Goal: Task Accomplishment & Management: Manage account settings

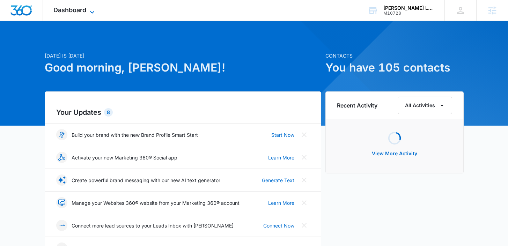
click at [67, 7] on span "Dashboard" at bounding box center [69, 9] width 33 height 7
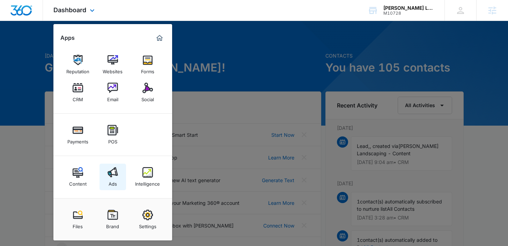
click at [108, 171] on img at bounding box center [113, 172] width 10 height 10
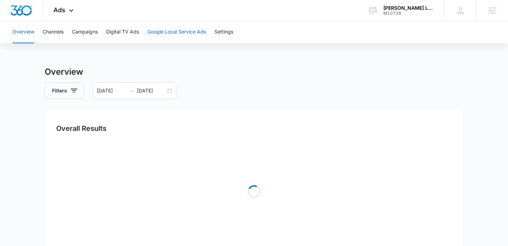
click at [167, 35] on button "Google Local Service Ads" at bounding box center [176, 32] width 59 height 22
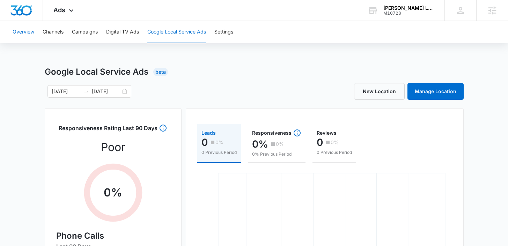
click at [33, 31] on button "Overview" at bounding box center [24, 32] width 22 height 22
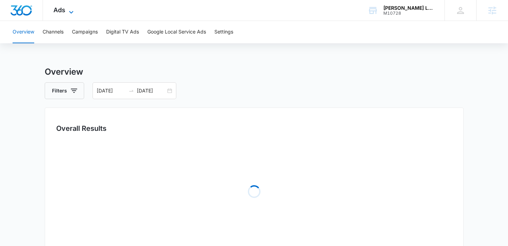
click at [68, 13] on icon at bounding box center [71, 12] width 8 height 8
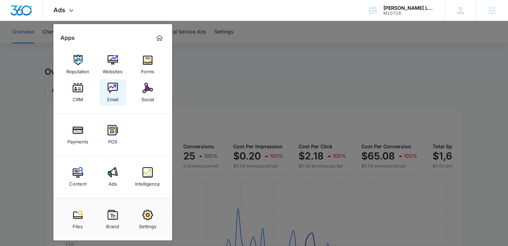
click at [119, 92] on link "Email" at bounding box center [112, 92] width 27 height 27
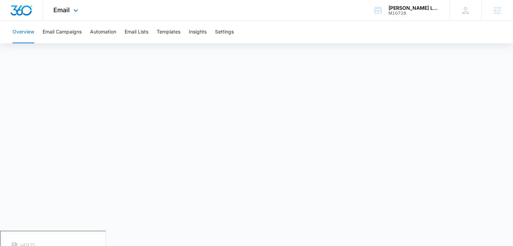
click at [50, 12] on div "Email Apps Reputation Websites Forms CRM Email Social Payments POS Content Ads …" at bounding box center [66, 10] width 47 height 21
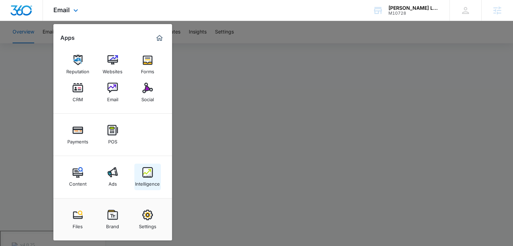
click at [148, 183] on div "Intelligence" at bounding box center [147, 182] width 25 height 9
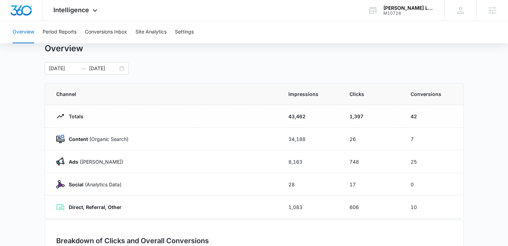
scroll to position [23, 0]
click at [87, 7] on span "Intelligence" at bounding box center [71, 9] width 36 height 7
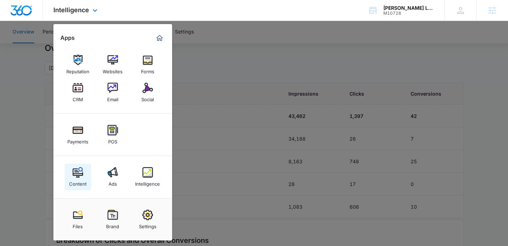
click at [76, 164] on link "Content" at bounding box center [78, 177] width 27 height 27
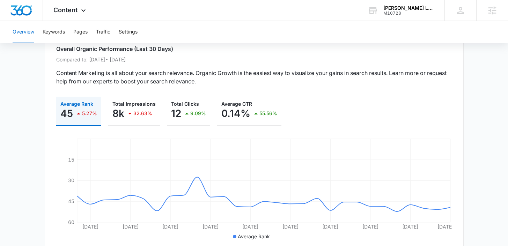
scroll to position [55, 0]
click at [63, 35] on button "Keywords" at bounding box center [54, 32] width 22 height 22
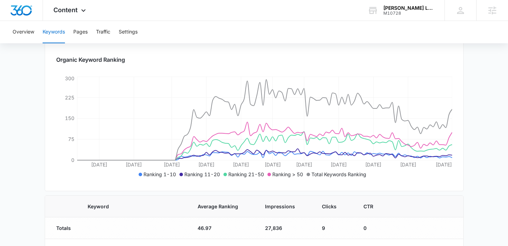
scroll to position [88, 0]
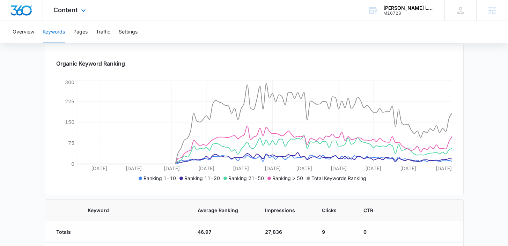
click at [76, 17] on div "Content Apps Reputation Websites Forms CRM Email Social Payments POS Content Ad…" at bounding box center [70, 10] width 55 height 21
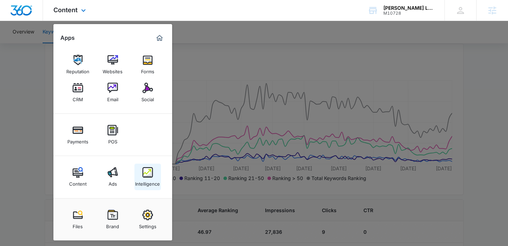
click at [152, 182] on div "Intelligence" at bounding box center [147, 182] width 25 height 9
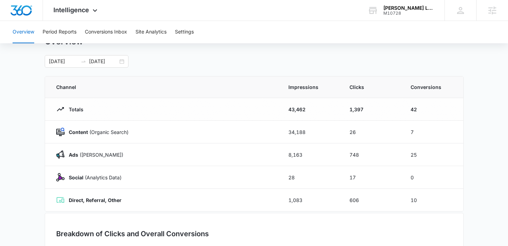
scroll to position [27, 0]
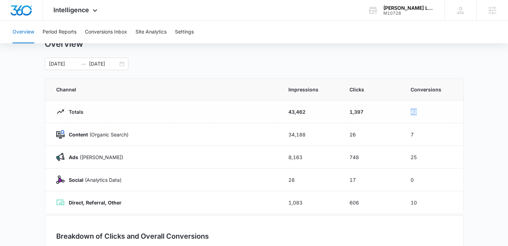
drag, startPoint x: 429, startPoint y: 112, endPoint x: 402, endPoint y: 112, distance: 26.9
click at [401, 112] on tr "Totals 43,462 1,397 42" at bounding box center [254, 112] width 418 height 23
click at [433, 103] on td "42" at bounding box center [432, 112] width 61 height 23
drag, startPoint x: 429, startPoint y: 110, endPoint x: 398, endPoint y: 110, distance: 31.4
click at [398, 110] on tr "Totals 43,462 1,397 42" at bounding box center [254, 112] width 418 height 23
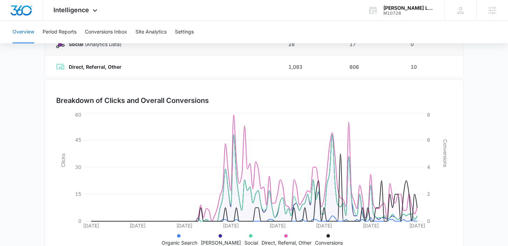
scroll to position [186, 0]
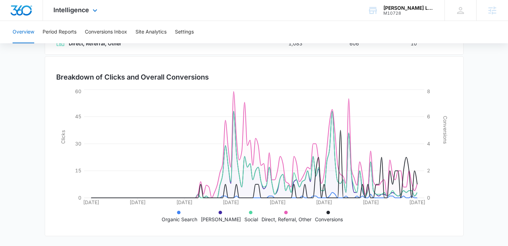
click at [77, 14] on div "Intelligence Apps Reputation Websites Forms CRM Email Social Payments POS Conte…" at bounding box center [76, 10] width 67 height 21
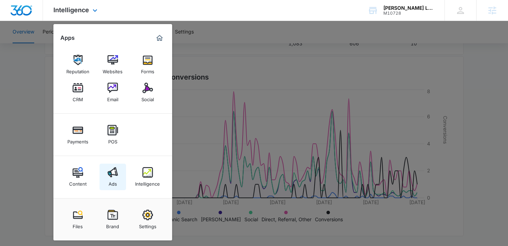
click at [114, 179] on div "Ads" at bounding box center [113, 182] width 8 height 9
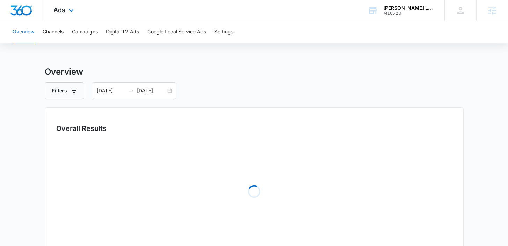
click at [75, 17] on div "Ads Apps Reputation Websites Forms CRM Email Social Payments POS Content Ads In…" at bounding box center [64, 10] width 43 height 21
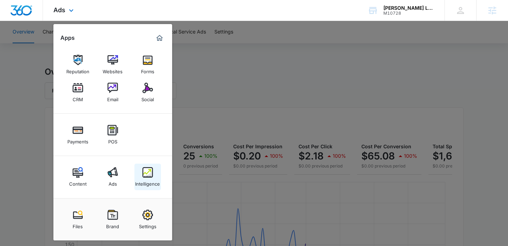
click at [146, 178] on div "Intelligence" at bounding box center [147, 182] width 25 height 9
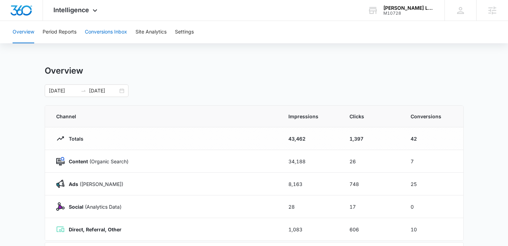
click at [106, 31] on button "Conversions Inbox" at bounding box center [106, 32] width 42 height 22
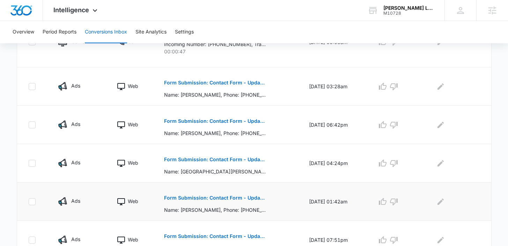
scroll to position [200, 0]
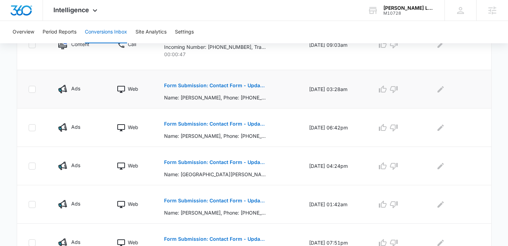
click at [235, 85] on p "Form Submission: Contact Form - Updated 8/1/24" at bounding box center [215, 85] width 102 height 5
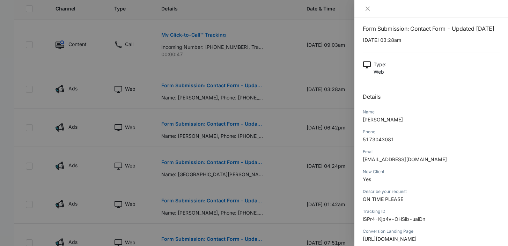
scroll to position [0, 0]
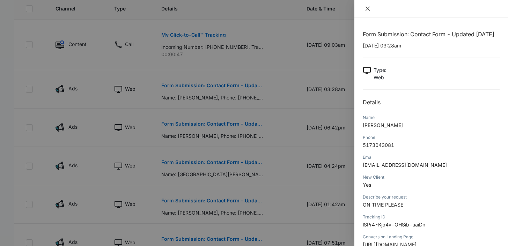
click at [368, 10] on icon "close" at bounding box center [368, 9] width 6 height 6
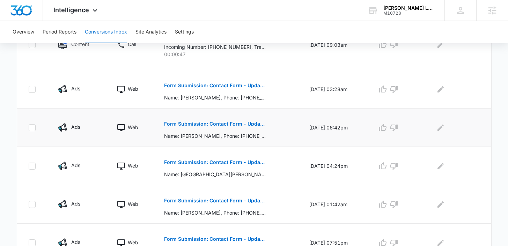
click at [205, 121] on p "Form Submission: Contact Form - Updated 8/1/24" at bounding box center [215, 123] width 102 height 5
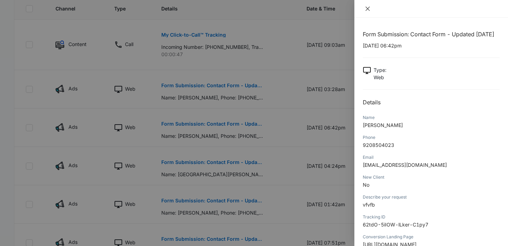
click at [366, 8] on icon "close" at bounding box center [368, 9] width 6 height 6
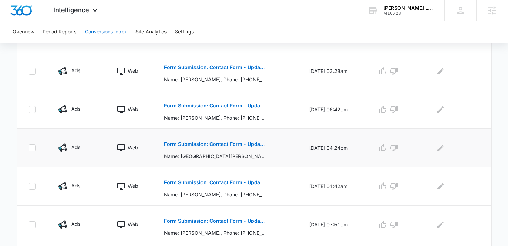
scroll to position [206, 0]
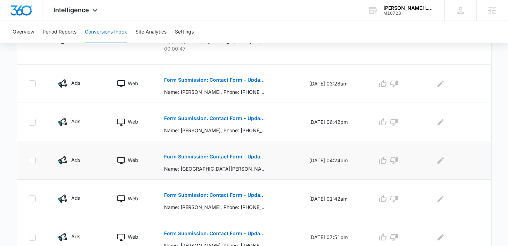
click at [226, 156] on p "Form Submission: Contact Form - Updated 8/1/24" at bounding box center [215, 156] width 102 height 5
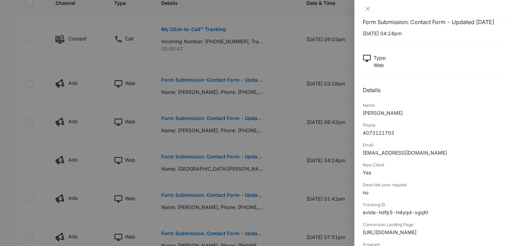
scroll to position [0, 0]
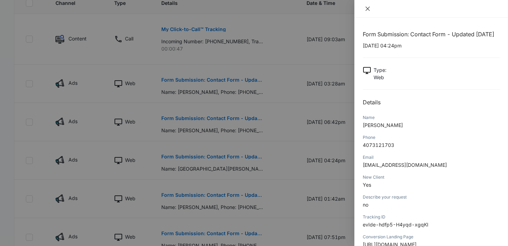
click at [365, 8] on icon "close" at bounding box center [368, 9] width 6 height 6
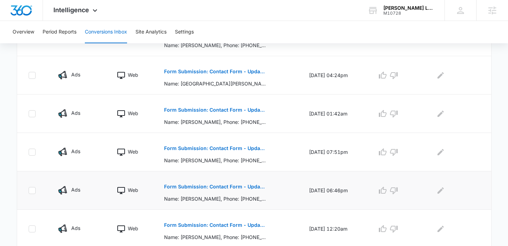
scroll to position [174, 0]
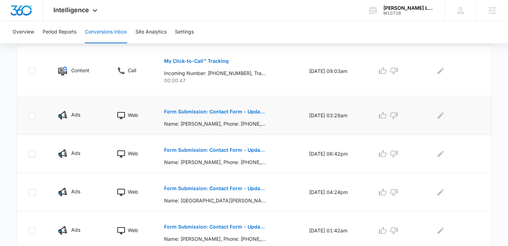
click at [232, 108] on button "Form Submission: Contact Form - Updated 8/1/24" at bounding box center [215, 111] width 102 height 17
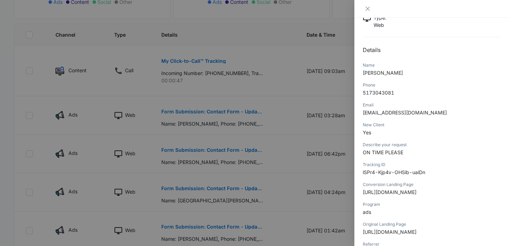
scroll to position [0, 0]
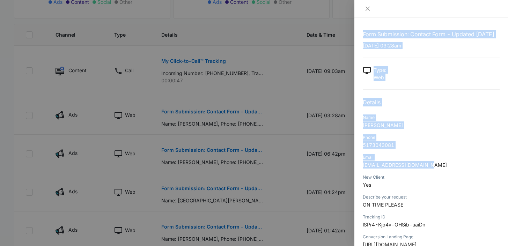
drag, startPoint x: 444, startPoint y: 176, endPoint x: 354, endPoint y: 173, distance: 90.1
click at [354, 173] on div "Form Submission: Contact Form - Updated 8/1/24 09/03/2025 at 03:28am Type : Web…" at bounding box center [254, 123] width 508 height 246
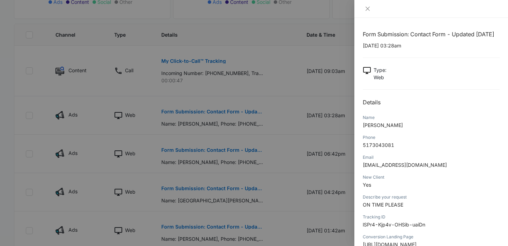
click at [421, 180] on div "New Client" at bounding box center [431, 177] width 137 height 6
drag, startPoint x: 443, startPoint y: 182, endPoint x: 359, endPoint y: 176, distance: 84.7
click at [359, 176] on div "Form Submission: Contact Form - Updated 8/1/24 09/03/2025 at 03:28am Type : Web…" at bounding box center [431, 132] width 154 height 228
click at [445, 189] on p "Yes" at bounding box center [431, 184] width 137 height 7
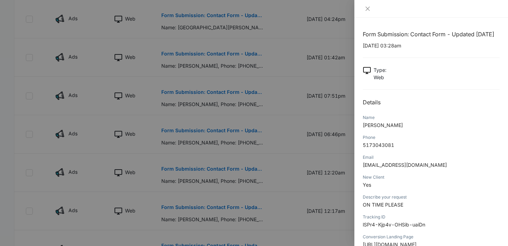
scroll to position [347, 0]
click at [369, 10] on icon "close" at bounding box center [368, 9] width 6 height 6
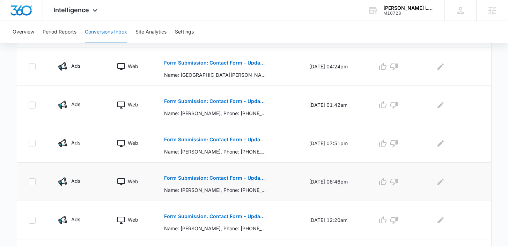
scroll to position [146, 0]
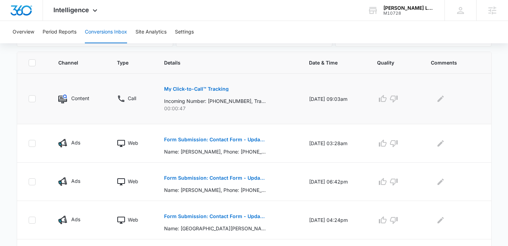
click at [209, 90] on p "My Click-to-Call™ Tracking" at bounding box center [196, 89] width 65 height 5
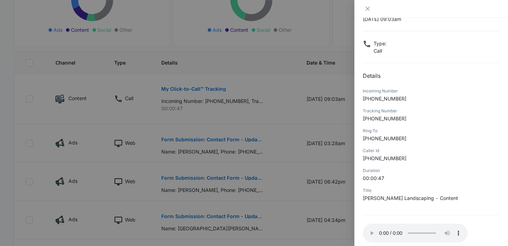
scroll to position [27, 0]
click at [367, 9] on icon "close" at bounding box center [367, 9] width 4 height 4
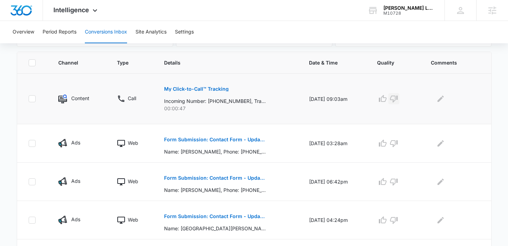
click at [398, 99] on icon "button" at bounding box center [394, 99] width 8 height 8
click at [442, 99] on icon "Edit Comments" at bounding box center [440, 99] width 6 height 6
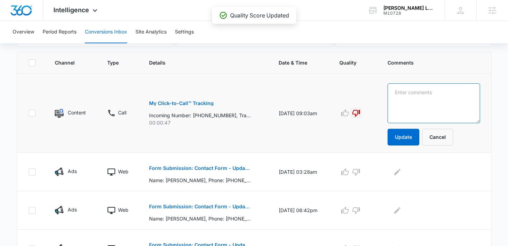
click at [442, 99] on textarea at bounding box center [433, 103] width 93 height 40
type textarea "insurance call"
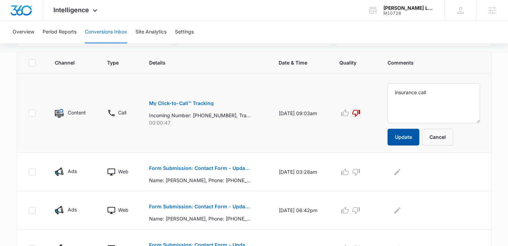
click at [408, 133] on button "Update" at bounding box center [403, 137] width 32 height 17
click at [418, 134] on button "Update" at bounding box center [403, 137] width 32 height 17
click at [418, 138] on button "Update" at bounding box center [403, 137] width 32 height 17
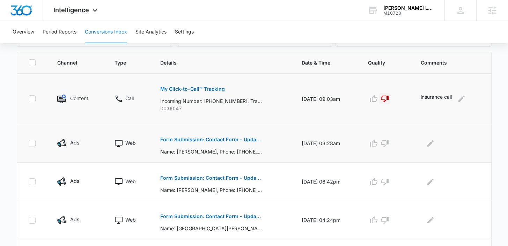
scroll to position [156, 0]
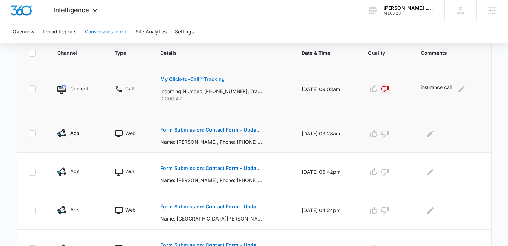
click at [227, 130] on p "Form Submission: Contact Form - Updated 8/1/24" at bounding box center [211, 129] width 102 height 5
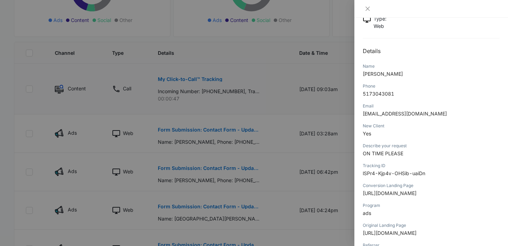
scroll to position [0, 0]
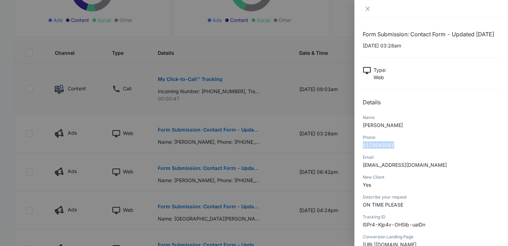
drag, startPoint x: 400, startPoint y: 153, endPoint x: 360, endPoint y: 154, distance: 40.2
click at [360, 154] on div "Form Submission: Contact Form - Updated 8/1/24 09/03/2025 at 03:28am Type : Web…" at bounding box center [431, 132] width 154 height 228
copy span "5173043081"
click at [367, 8] on icon "close" at bounding box center [367, 9] width 4 height 4
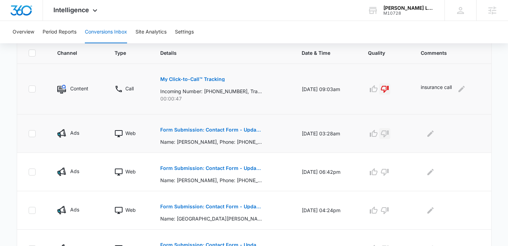
click at [385, 135] on icon "button" at bounding box center [385, 134] width 8 height 8
click at [428, 132] on icon "Edit Comments" at bounding box center [430, 134] width 8 height 8
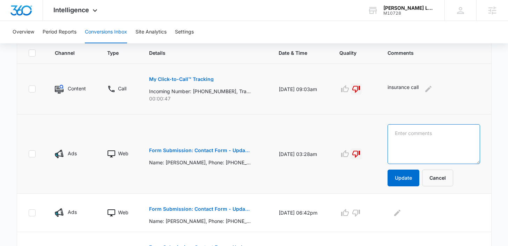
click at [428, 132] on textarea at bounding box center [433, 144] width 93 height 40
type textarea "vm is not set up"
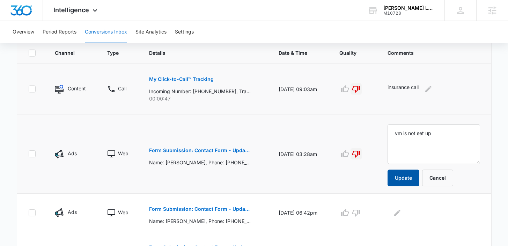
click at [407, 171] on button "Update" at bounding box center [403, 178] width 32 height 17
click at [408, 182] on button "Update" at bounding box center [403, 178] width 32 height 17
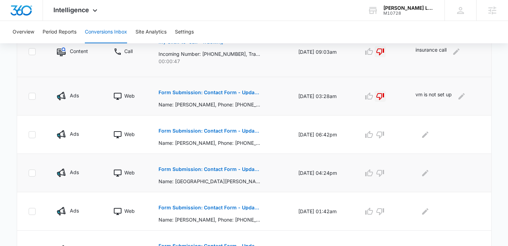
scroll to position [197, 0]
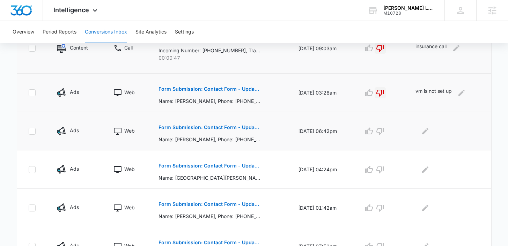
click at [222, 128] on p "Form Submission: Contact Form - Updated 8/1/24" at bounding box center [209, 127] width 102 height 5
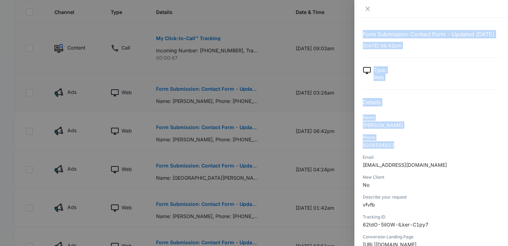
drag, startPoint x: 412, startPoint y: 158, endPoint x: 343, endPoint y: 156, distance: 69.2
click at [343, 156] on div "Form Submission: Contact Form - Updated 8/1/24 09/02/2025 at 06:42pm Type : Web…" at bounding box center [254, 123] width 508 height 246
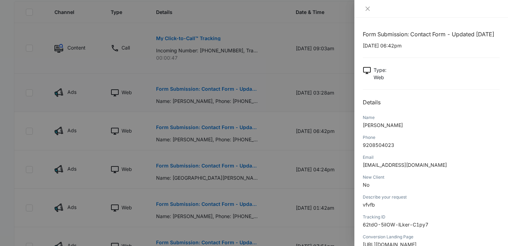
click at [376, 148] on span "9208504023" at bounding box center [378, 145] width 31 height 6
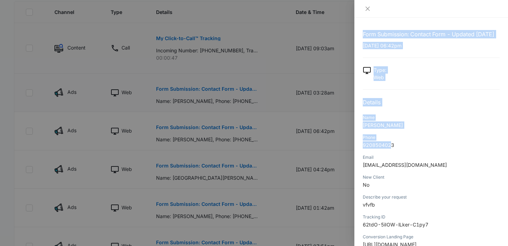
drag, startPoint x: 392, startPoint y: 154, endPoint x: 350, endPoint y: 153, distance: 42.6
click at [350, 153] on div "Form Submission: Contact Form - Updated 8/1/24 09/02/2025 at 06:42pm Type : Web…" at bounding box center [254, 123] width 508 height 246
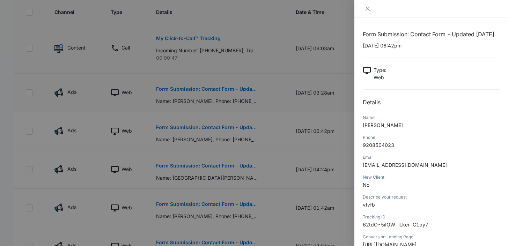
click at [414, 149] on p "9208504023" at bounding box center [431, 144] width 137 height 7
drag, startPoint x: 410, startPoint y: 154, endPoint x: 359, endPoint y: 154, distance: 51.0
click at [359, 154] on div "Form Submission: Contact Form - Updated 8/1/24 09/02/2025 at 06:42pm Type : Web…" at bounding box center [431, 132] width 154 height 228
copy span "9208504023"
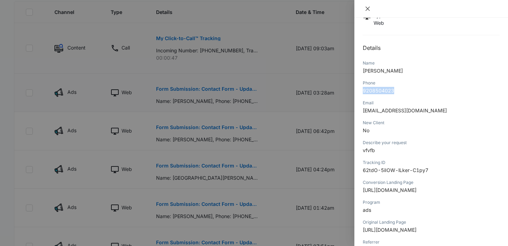
click at [368, 6] on button "Close" at bounding box center [368, 9] width 10 height 6
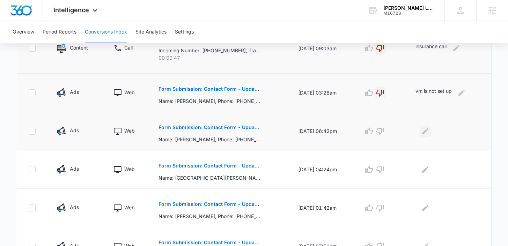
click at [425, 134] on icon "Edit Comments" at bounding box center [425, 131] width 6 height 6
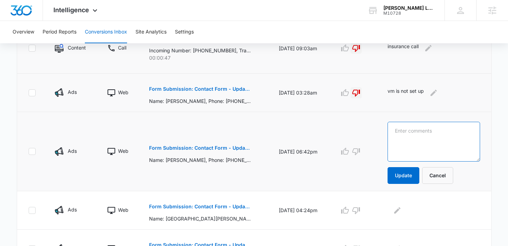
click at [425, 134] on textarea at bounding box center [433, 142] width 93 height 40
type textarea "lvm"
click at [414, 175] on button "Update" at bounding box center [403, 175] width 32 height 17
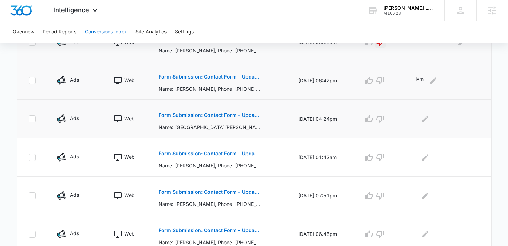
scroll to position [250, 0]
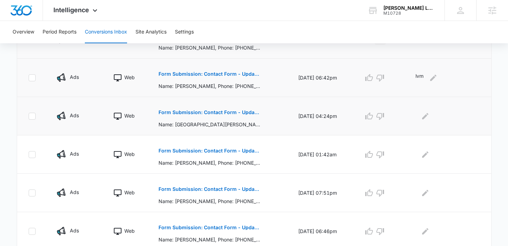
click at [211, 113] on p "Form Submission: Contact Form - Updated 8/1/24" at bounding box center [209, 112] width 102 height 5
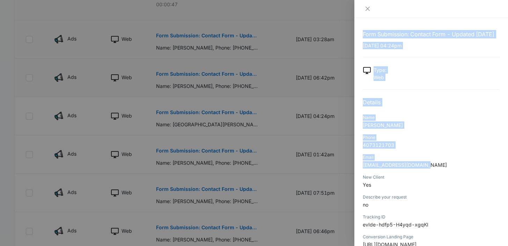
drag, startPoint x: 441, startPoint y: 171, endPoint x: 342, endPoint y: 169, distance: 99.2
click at [323, 165] on div "Form Submission: Contact Form - Updated 8/1/24 09/02/2025 at 04:24pm Type : Web…" at bounding box center [254, 123] width 508 height 246
click at [408, 168] on span "romanmira1954@yahoo.com" at bounding box center [405, 165] width 84 height 6
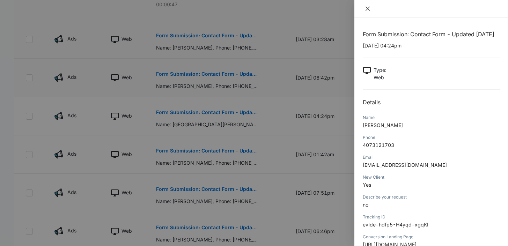
click at [367, 8] on icon "close" at bounding box center [368, 9] width 6 height 6
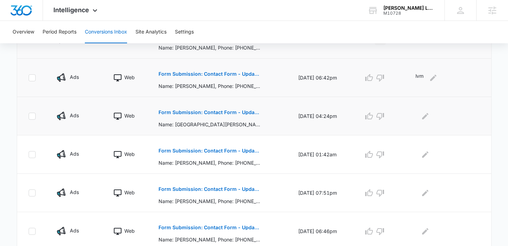
click at [215, 112] on p "Form Submission: Contact Form - Updated 8/1/24" at bounding box center [209, 112] width 102 height 5
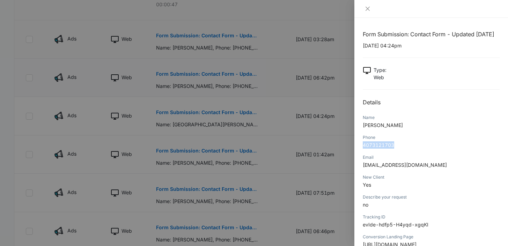
drag, startPoint x: 396, startPoint y: 154, endPoint x: 360, endPoint y: 154, distance: 35.6
click at [360, 154] on div "Form Submission: Contact Form - Updated 8/1/24 09/02/2025 at 04:24pm Type : Web…" at bounding box center [431, 132] width 154 height 228
copy span "4073121703"
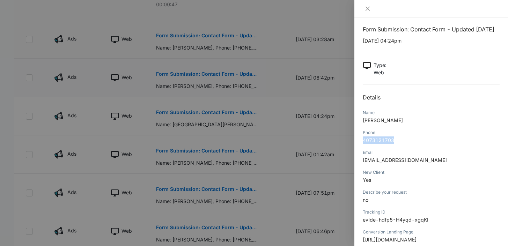
scroll to position [0, 0]
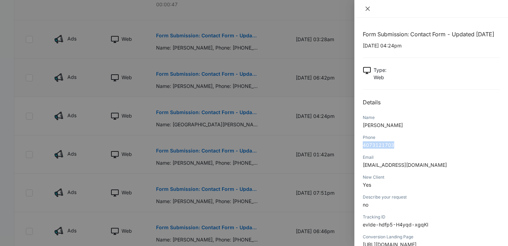
click at [368, 10] on icon "close" at bounding box center [368, 9] width 6 height 6
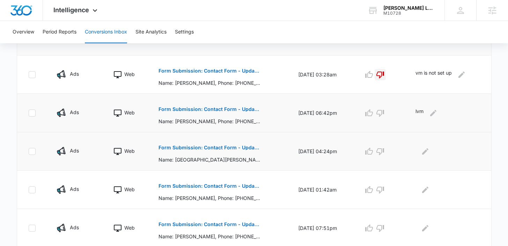
scroll to position [216, 0]
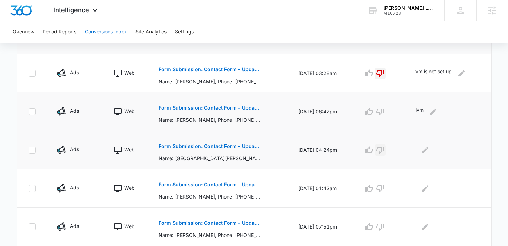
click at [383, 153] on icon "button" at bounding box center [380, 150] width 8 height 7
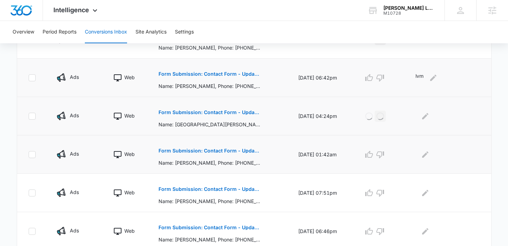
scroll to position [259, 0]
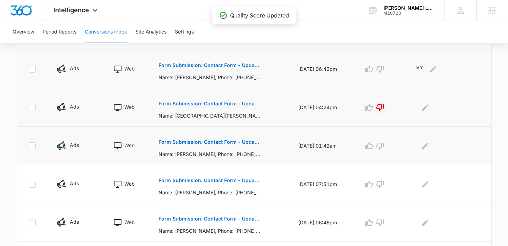
click at [218, 141] on p "Form Submission: Contact Form - Updated 8/1/24" at bounding box center [209, 142] width 102 height 5
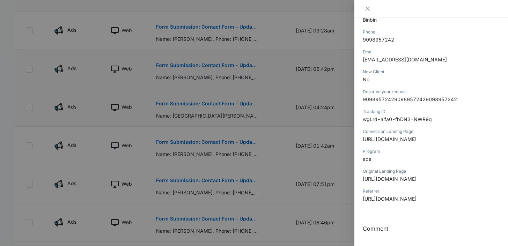
scroll to position [0, 0]
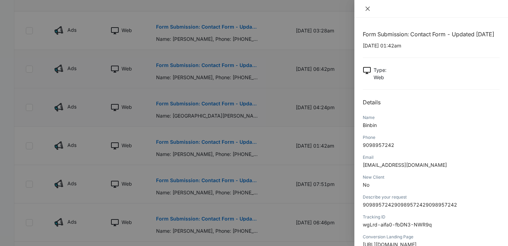
click at [369, 7] on icon "close" at bounding box center [367, 9] width 4 height 4
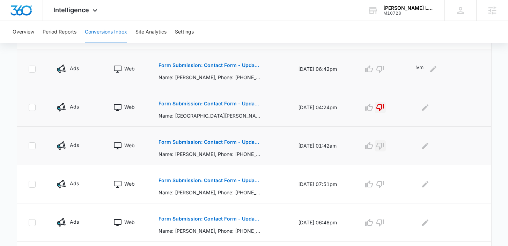
click at [384, 146] on icon "button" at bounding box center [380, 146] width 8 height 8
click at [226, 180] on p "Form Submission: Contact Form - Updated 8/1/24" at bounding box center [209, 180] width 102 height 5
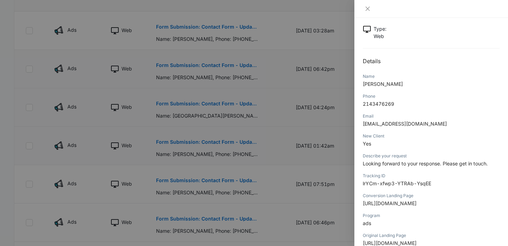
scroll to position [46, 0]
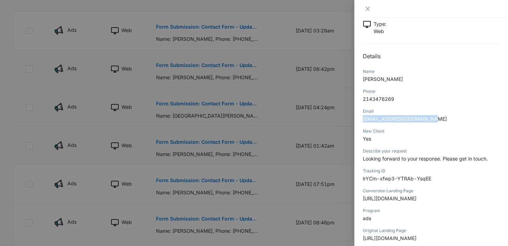
drag, startPoint x: 439, startPoint y: 124, endPoint x: 361, endPoint y: 130, distance: 77.7
click at [361, 130] on div "Form Submission: Contact Form - Updated 8/1/24 09/01/2025 at 07:51pm Type : Web…" at bounding box center [431, 132] width 154 height 228
copy span "thomasramona975@gmail.com"
drag, startPoint x: 403, startPoint y: 106, endPoint x: 361, endPoint y: 107, distance: 42.6
click at [361, 107] on div "Form Submission: Contact Form - Updated 8/1/24 09/01/2025 at 07:51pm Type : Web…" at bounding box center [431, 132] width 154 height 228
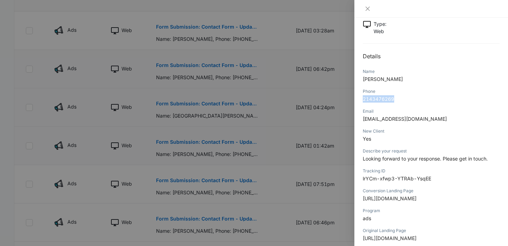
copy span "2143476269"
click at [366, 9] on icon "close" at bounding box center [368, 9] width 6 height 6
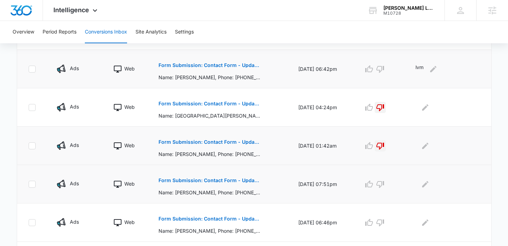
click at [199, 180] on p "Form Submission: Contact Form - Updated 8/1/24" at bounding box center [209, 180] width 102 height 5
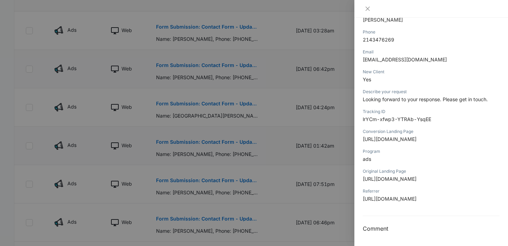
scroll to position [180, 0]
click at [366, 8] on icon "close" at bounding box center [368, 9] width 6 height 6
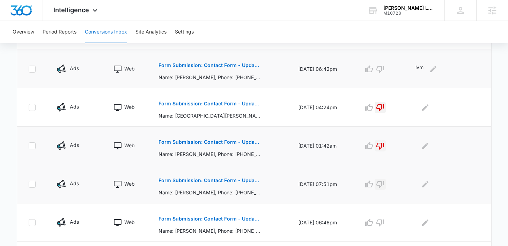
click at [384, 181] on icon "button" at bounding box center [380, 184] width 8 height 7
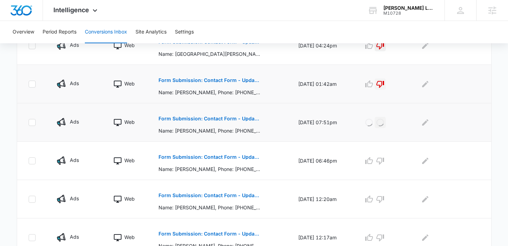
scroll to position [328, 0]
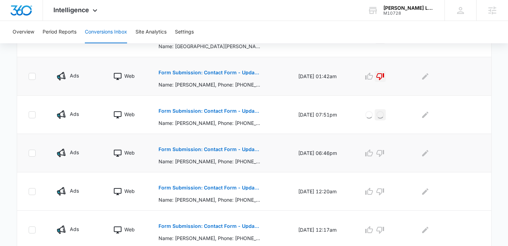
click at [217, 145] on button "Form Submission: Contact Form - Updated 8/1/24" at bounding box center [209, 149] width 102 height 17
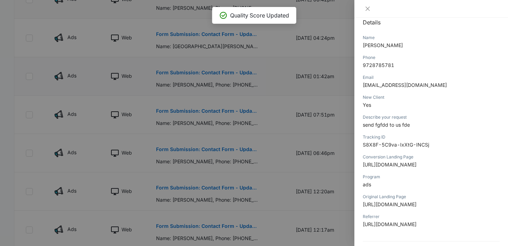
scroll to position [98, 0]
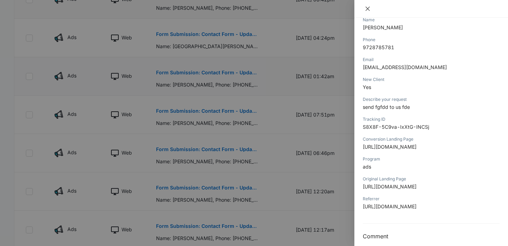
click at [370, 10] on button "Close" at bounding box center [368, 9] width 10 height 6
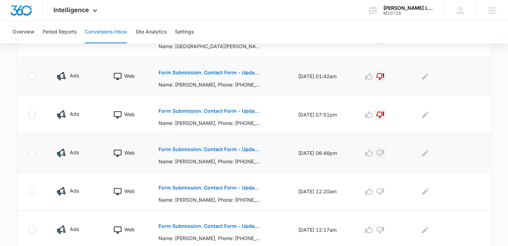
click at [384, 149] on icon "button" at bounding box center [380, 153] width 8 height 8
click at [227, 188] on p "Form Submission: Contact Form - Updated 8/1/24" at bounding box center [209, 187] width 102 height 5
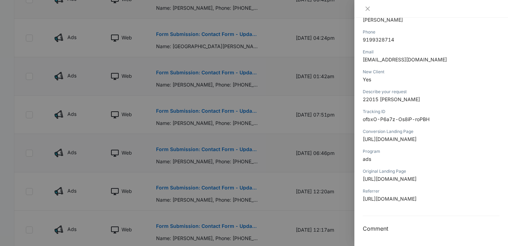
scroll to position [180, 0]
click at [368, 11] on icon "close" at bounding box center [368, 9] width 6 height 6
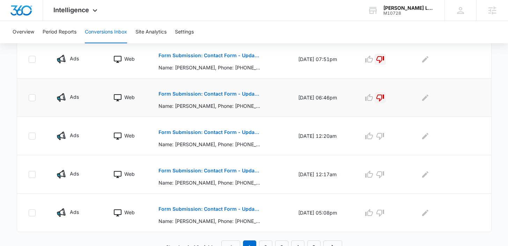
scroll to position [392, 0]
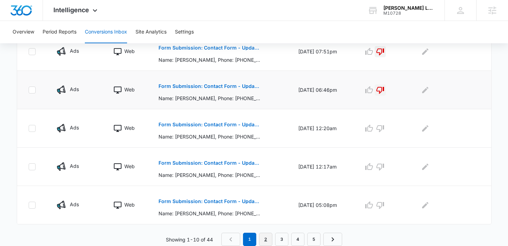
click at [265, 236] on link "2" at bounding box center [265, 239] width 13 height 13
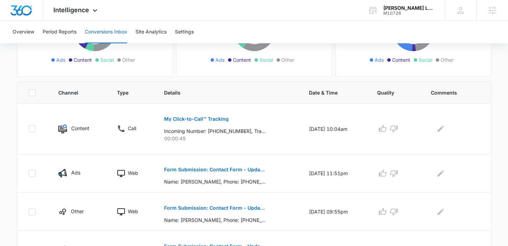
scroll to position [117, 0]
click at [225, 166] on button "Form Submission: Contact Form - Updated 8/1/24" at bounding box center [215, 169] width 102 height 17
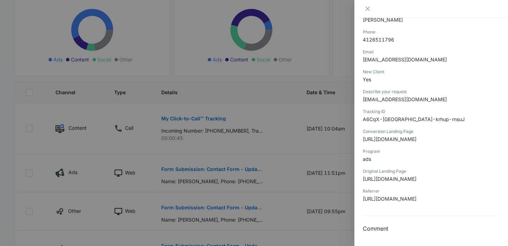
scroll to position [180, 0]
click at [368, 7] on icon "close" at bounding box center [368, 9] width 6 height 6
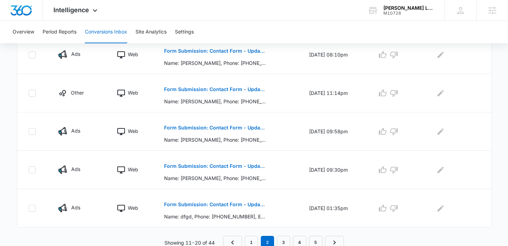
scroll to position [404, 0]
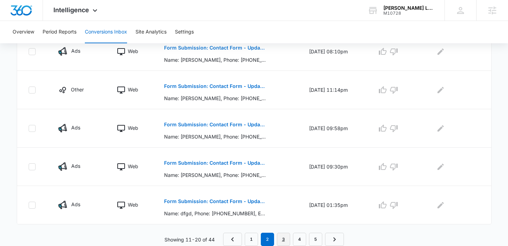
click at [285, 238] on link "3" at bounding box center [283, 239] width 13 height 13
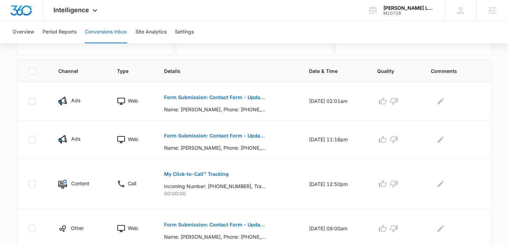
scroll to position [153, 0]
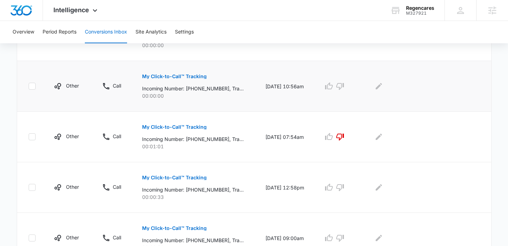
scroll to position [220, 0]
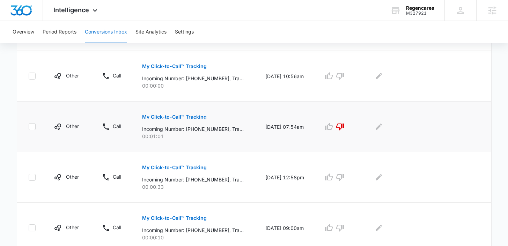
click at [166, 116] on p "My Click-to-Call™ Tracking" at bounding box center [174, 117] width 65 height 5
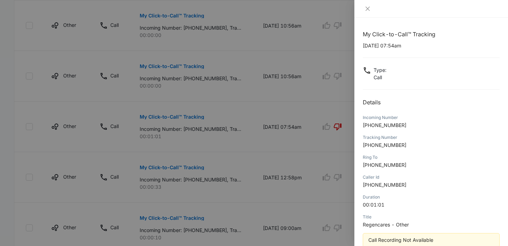
scroll to position [40, 0]
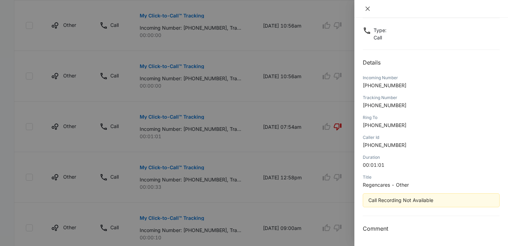
click at [367, 7] on icon "close" at bounding box center [368, 9] width 6 height 6
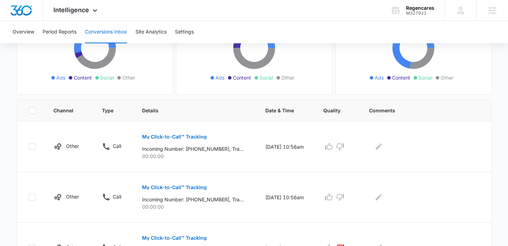
scroll to position [0, 0]
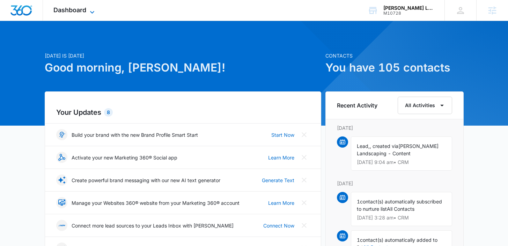
click at [84, 10] on span "Dashboard" at bounding box center [69, 9] width 33 height 7
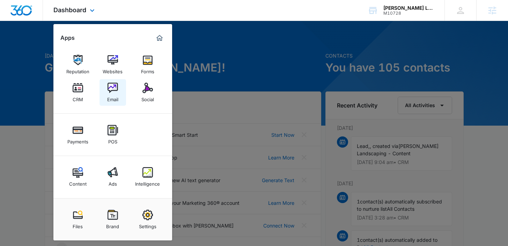
click at [108, 95] on div "Email" at bounding box center [112, 97] width 11 height 9
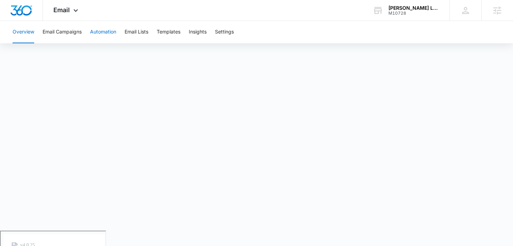
click at [109, 32] on button "Automation" at bounding box center [103, 32] width 26 height 22
click at [136, 30] on button "Email Lists" at bounding box center [137, 32] width 24 height 22
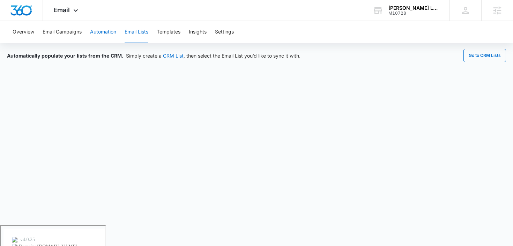
click at [95, 34] on button "Automation" at bounding box center [103, 32] width 26 height 22
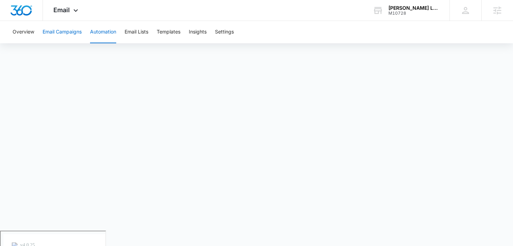
click at [69, 30] on button "Email Campaigns" at bounding box center [62, 32] width 39 height 22
click at [163, 30] on button "Templates" at bounding box center [169, 32] width 24 height 22
click at [24, 31] on button "Overview" at bounding box center [24, 32] width 22 height 22
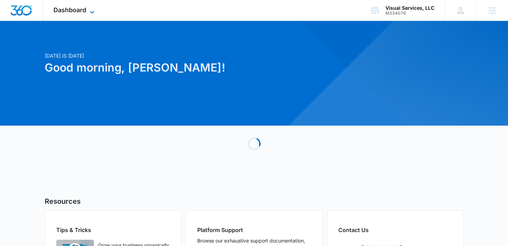
click at [88, 10] on icon at bounding box center [92, 12] width 8 height 8
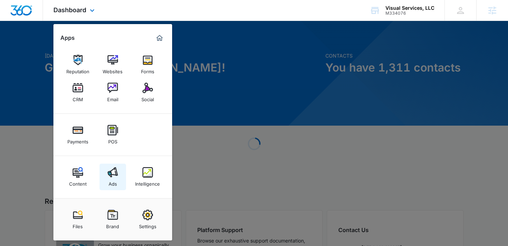
click at [117, 184] on link "Ads" at bounding box center [112, 177] width 27 height 27
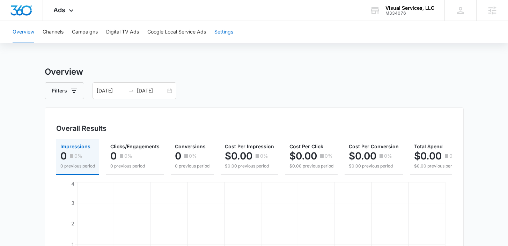
click at [224, 31] on button "Settings" at bounding box center [223, 32] width 19 height 22
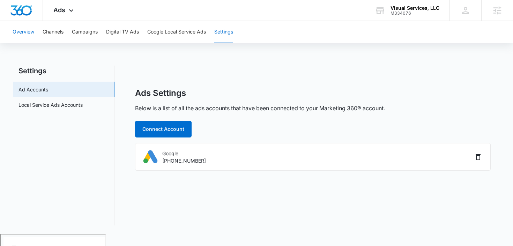
click at [24, 31] on button "Overview" at bounding box center [24, 32] width 22 height 22
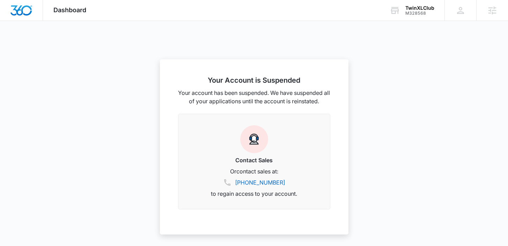
scroll to position [103, 0]
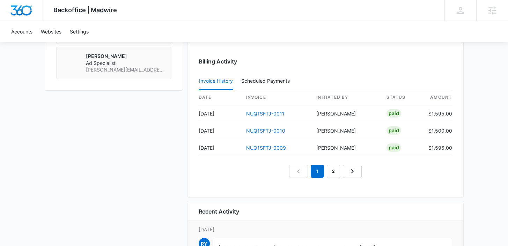
scroll to position [663, 0]
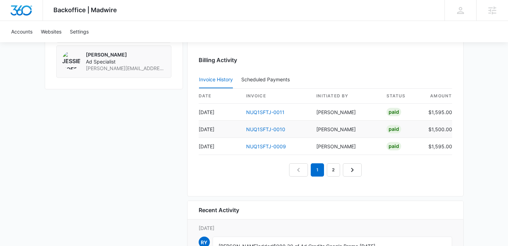
drag, startPoint x: 311, startPoint y: 130, endPoint x: 363, endPoint y: 130, distance: 52.0
click at [364, 131] on td "[PERSON_NAME]" at bounding box center [346, 129] width 70 height 17
click at [430, 132] on td "$1,500.00" at bounding box center [437, 129] width 29 height 17
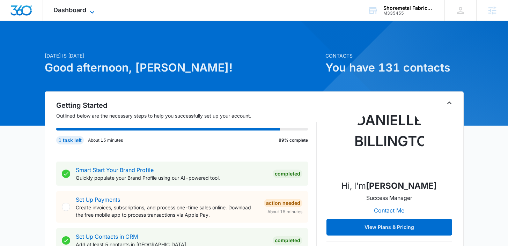
click at [82, 11] on span "Dashboard" at bounding box center [69, 9] width 33 height 7
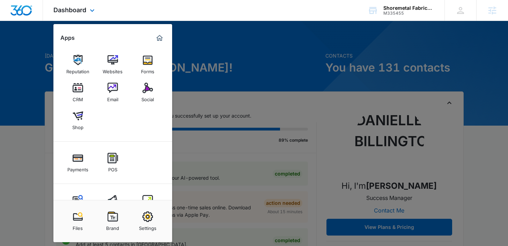
scroll to position [26, 0]
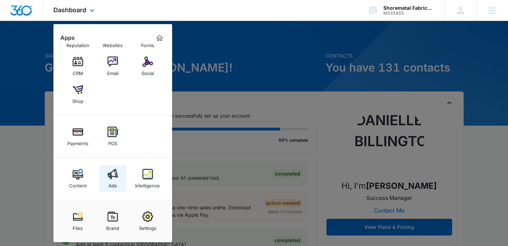
click at [116, 175] on img at bounding box center [113, 174] width 10 height 10
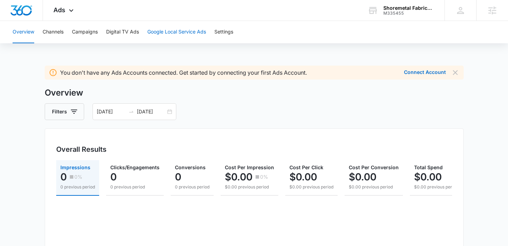
click at [173, 30] on button "Google Local Service Ads" at bounding box center [176, 32] width 59 height 22
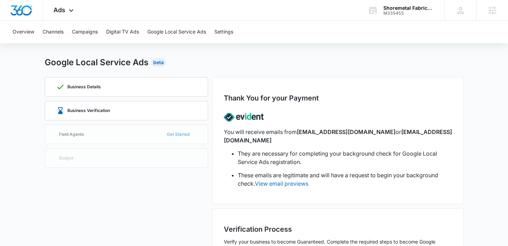
scroll to position [10, 0]
click at [104, 111] on p "Business Verification" at bounding box center [88, 110] width 43 height 4
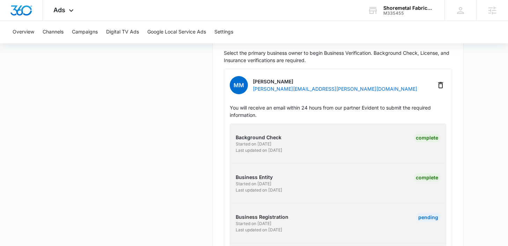
scroll to position [253, 0]
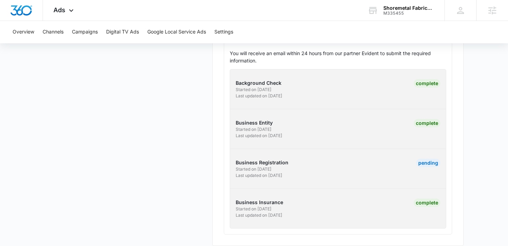
drag, startPoint x: 316, startPoint y: 172, endPoint x: 248, endPoint y: 146, distance: 72.5
click at [248, 146] on div "Background Check Started on 8/28/2025 Last updated on 9/2/2025 Complete Busines…" at bounding box center [338, 149] width 216 height 160
click at [325, 177] on div "Background Check Started on 8/28/2025 Last updated on 9/2/2025 Complete Busines…" at bounding box center [338, 149] width 216 height 160
drag, startPoint x: 295, startPoint y: 171, endPoint x: 228, endPoint y: 154, distance: 69.3
click at [230, 154] on div "Background Check Started on 8/28/2025 Last updated on 9/2/2025 Complete Busines…" at bounding box center [338, 149] width 216 height 160
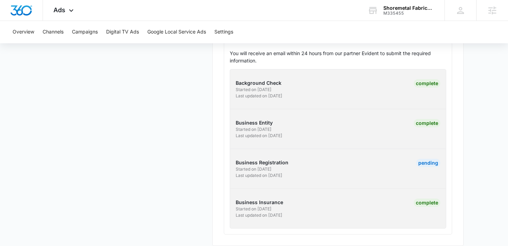
click at [258, 159] on p "Business Registration" at bounding box center [286, 162] width 100 height 7
click at [263, 159] on p "Business Registration" at bounding box center [286, 162] width 100 height 7
drag, startPoint x: 323, startPoint y: 173, endPoint x: 239, endPoint y: 158, distance: 85.6
click at [239, 158] on div "Background Check Started on 8/28/2025 Last updated on 9/2/2025 Complete Busines…" at bounding box center [338, 149] width 216 height 160
click at [201, 142] on div "Business Details Business Verification Field Agents Get Started Budget" at bounding box center [126, 40] width 163 height 412
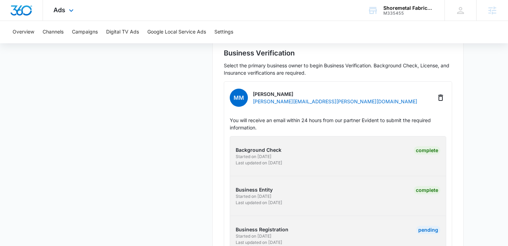
scroll to position [182, 0]
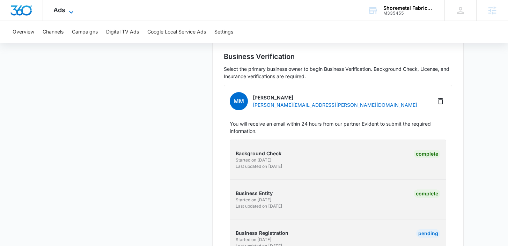
click at [54, 13] on span "Ads" at bounding box center [59, 9] width 12 height 7
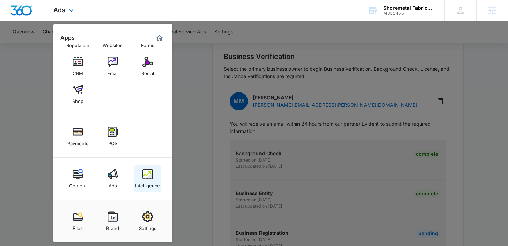
click at [143, 183] on div "Intelligence" at bounding box center [147, 183] width 25 height 9
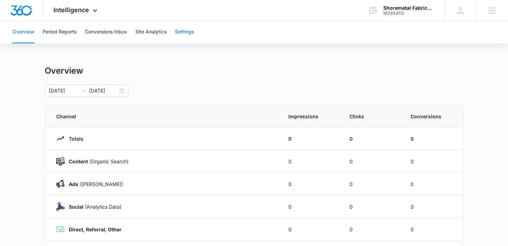
click at [187, 29] on button "Settings" at bounding box center [184, 32] width 19 height 22
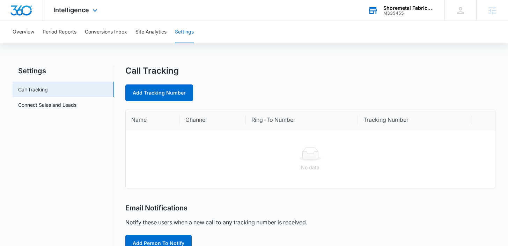
click at [399, 8] on div "Shoremetal Fabricators" at bounding box center [408, 8] width 51 height 6
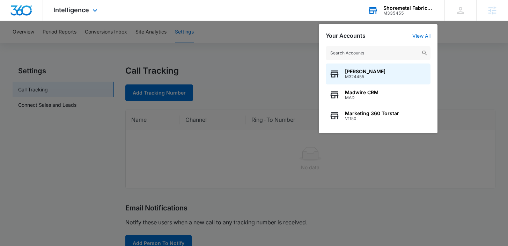
click at [342, 46] on input "text" at bounding box center [378, 53] width 105 height 14
click at [342, 51] on input "text" at bounding box center [378, 53] width 105 height 14
click at [339, 54] on input "text" at bounding box center [378, 53] width 105 height 14
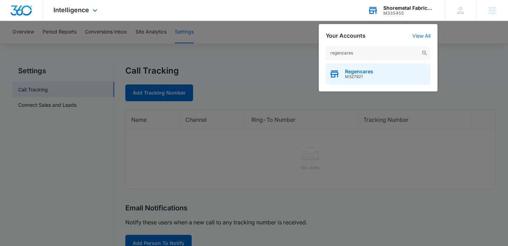
type input "regencares"
click at [352, 69] on span "Regencares" at bounding box center [359, 72] width 28 height 6
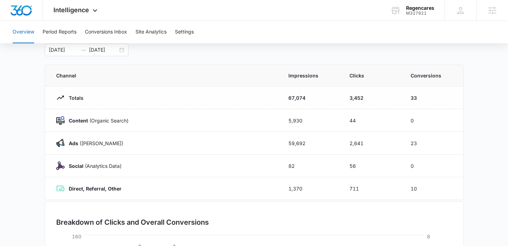
scroll to position [44, 0]
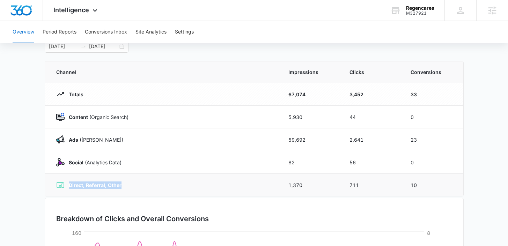
drag, startPoint x: 131, startPoint y: 185, endPoint x: 58, endPoint y: 184, distance: 73.7
click at [58, 184] on div "Direct, Referral, Other" at bounding box center [163, 185] width 215 height 8
click at [131, 187] on div "Direct, Referral, Other" at bounding box center [163, 185] width 215 height 8
drag, startPoint x: 131, startPoint y: 186, endPoint x: 66, endPoint y: 186, distance: 64.9
click at [66, 186] on div "Direct, Referral, Other" at bounding box center [163, 185] width 215 height 8
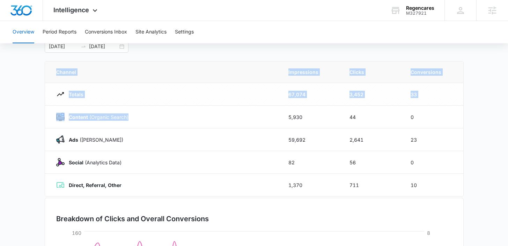
drag, startPoint x: 130, startPoint y: 115, endPoint x: 43, endPoint y: 108, distance: 86.9
click at [43, 108] on main "Overview 07/17/2025 09/02/2025 Channel Impressions Clicks Conversions Totals 67…" at bounding box center [254, 204] width 508 height 367
click at [178, 30] on button "Settings" at bounding box center [184, 32] width 19 height 22
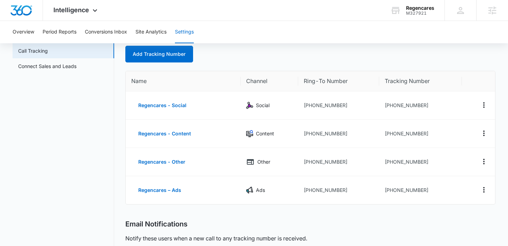
scroll to position [49, 0]
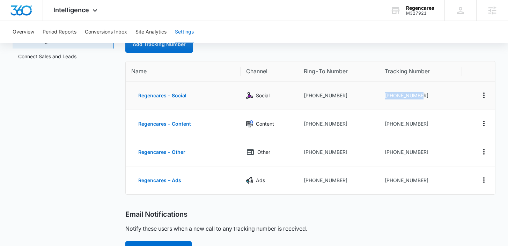
drag, startPoint x: 430, startPoint y: 93, endPoint x: 383, endPoint y: 97, distance: 48.0
click at [383, 97] on td "+19132504313" at bounding box center [420, 96] width 83 height 28
drag, startPoint x: 349, startPoint y: 98, endPoint x: 296, endPoint y: 98, distance: 52.7
click at [296, 98] on tr "Regencares - Social Social +19133997200 +19132504313" at bounding box center [310, 96] width 369 height 28
drag, startPoint x: 424, startPoint y: 152, endPoint x: 367, endPoint y: 152, distance: 56.6
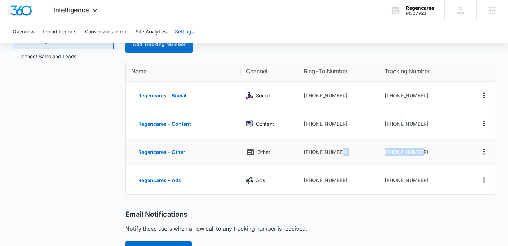
click at [367, 152] on tr "Regencares - Other Other +19133997200 +19132504740" at bounding box center [310, 152] width 369 height 28
click at [419, 10] on div "Regencares" at bounding box center [420, 8] width 28 height 6
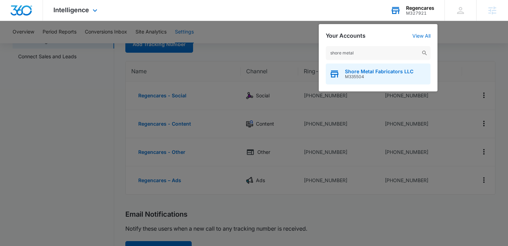
type input "shore metal"
click at [358, 69] on span "Shore Metal Fabricators LLC" at bounding box center [379, 72] width 68 height 6
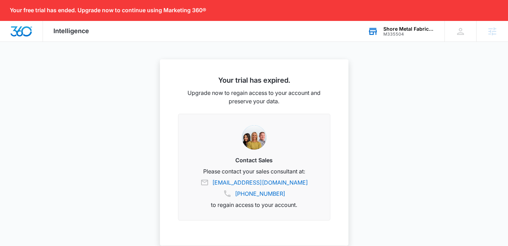
click at [399, 32] on div "M335504" at bounding box center [408, 34] width 51 height 5
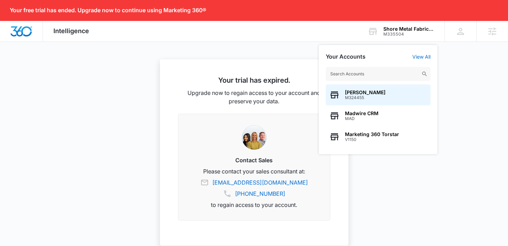
click at [356, 68] on input "text" at bounding box center [378, 74] width 105 height 14
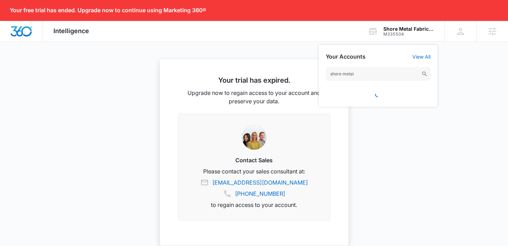
click at [344, 75] on input "shore metal" at bounding box center [378, 74] width 105 height 14
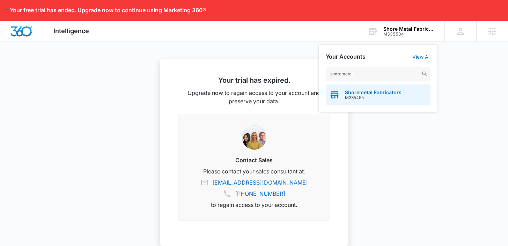
type input "shoremetal"
click at [349, 90] on span "Shoremetal Fabricators" at bounding box center [373, 93] width 57 height 6
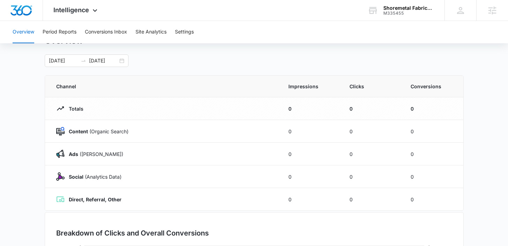
scroll to position [35, 0]
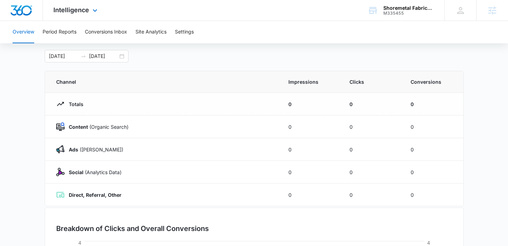
click at [72, 3] on div "Intelligence Apps Reputation Websites Forms CRM Email Social Shop Payments POS …" at bounding box center [76, 10] width 67 height 21
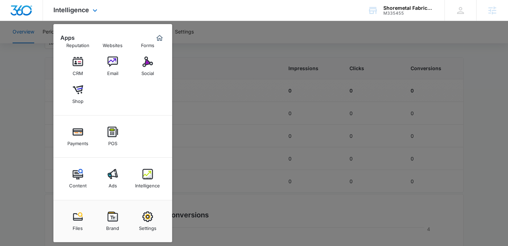
scroll to position [52, 0]
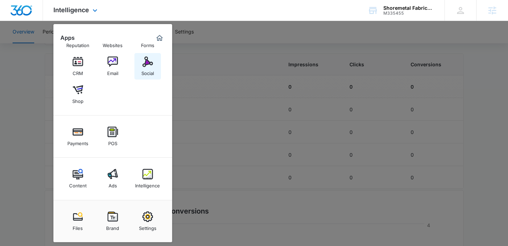
click at [148, 75] on div "Social" at bounding box center [147, 71] width 13 height 9
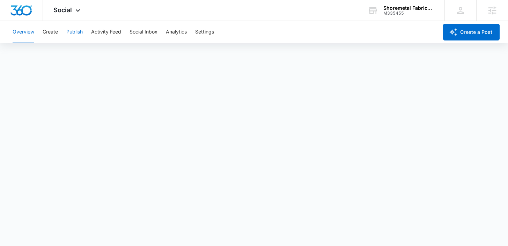
click at [73, 32] on button "Publish" at bounding box center [74, 32] width 16 height 22
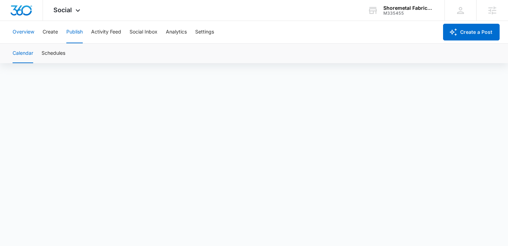
click at [16, 25] on button "Overview" at bounding box center [24, 32] width 22 height 22
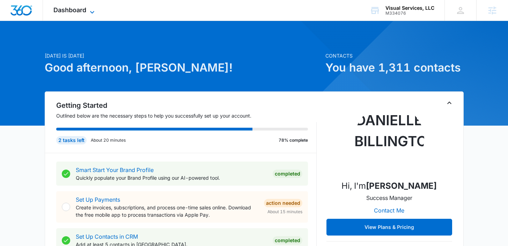
click at [82, 10] on span "Dashboard" at bounding box center [69, 9] width 33 height 7
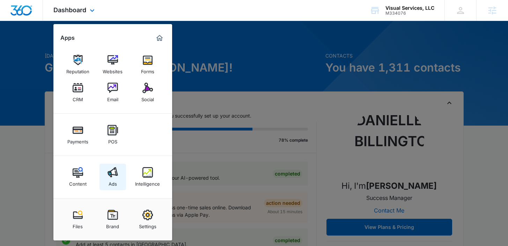
click at [116, 180] on div "Ads" at bounding box center [113, 182] width 8 height 9
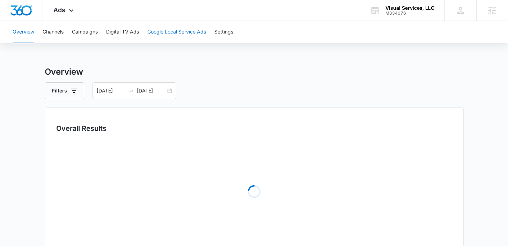
click at [174, 30] on button "Google Local Service Ads" at bounding box center [176, 32] width 59 height 22
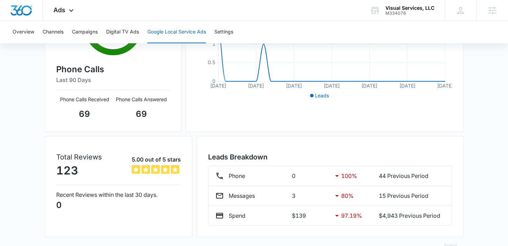
scroll to position [183, 0]
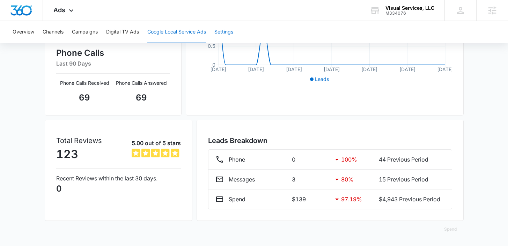
click at [222, 30] on button "Settings" at bounding box center [223, 32] width 19 height 22
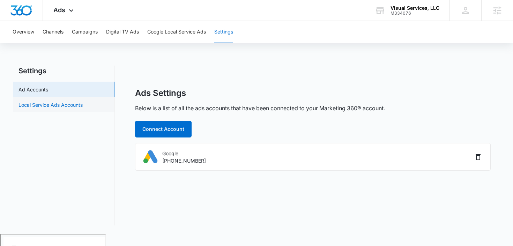
click at [75, 103] on link "Local Service Ads Accounts" at bounding box center [51, 104] width 64 height 7
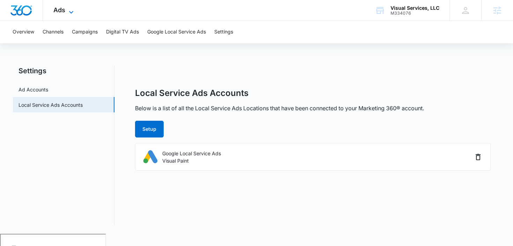
click at [62, 11] on span "Ads" at bounding box center [59, 9] width 12 height 7
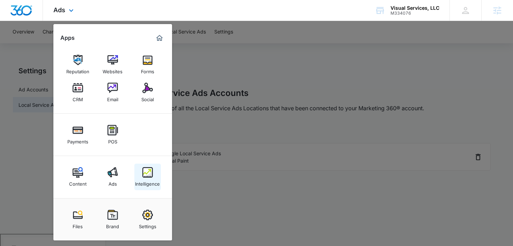
click at [146, 186] on div "Intelligence" at bounding box center [147, 182] width 25 height 9
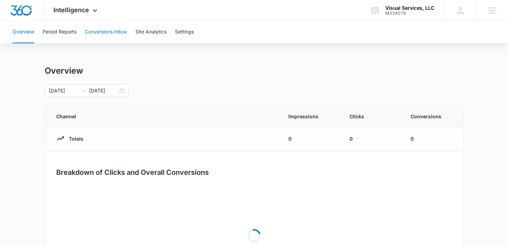
click at [98, 32] on button "Conversions Inbox" at bounding box center [106, 32] width 42 height 22
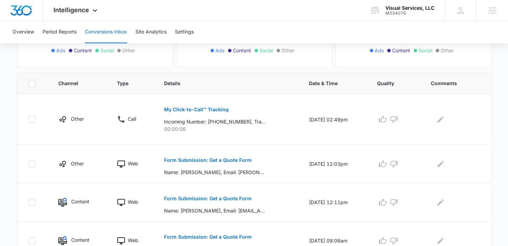
scroll to position [132, 0]
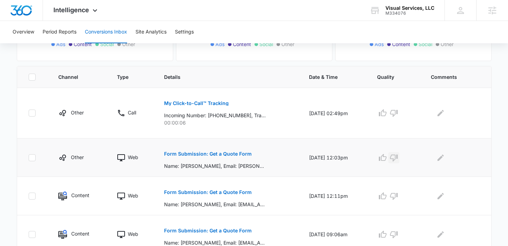
click at [398, 157] on icon "button" at bounding box center [394, 158] width 8 height 8
click at [444, 113] on icon "Edit Comments" at bounding box center [440, 113] width 6 height 6
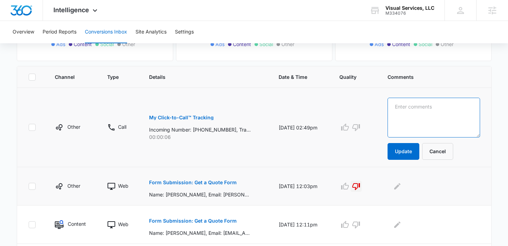
click at [427, 115] on textarea at bounding box center [433, 118] width 93 height 40
type textarea "SPAM"
click at [453, 152] on button "Cancel" at bounding box center [437, 151] width 31 height 17
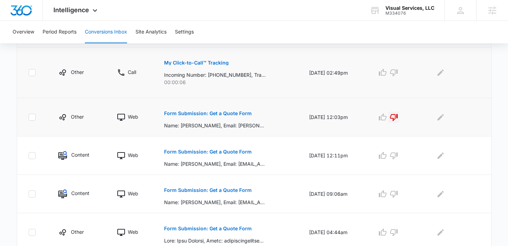
scroll to position [179, 0]
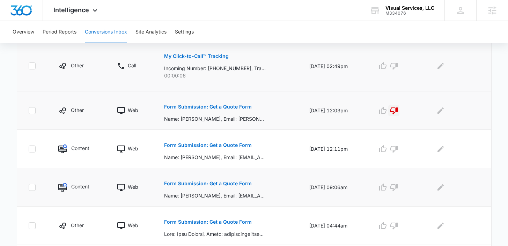
click at [206, 184] on p "Form Submission: Get a Quote Form" at bounding box center [208, 183] width 88 height 5
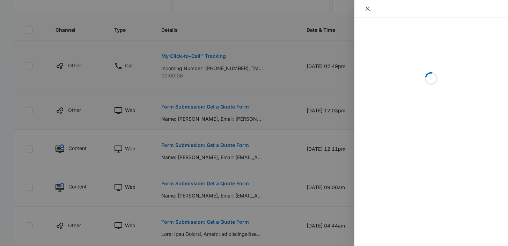
click at [369, 8] on icon "close" at bounding box center [368, 9] width 6 height 6
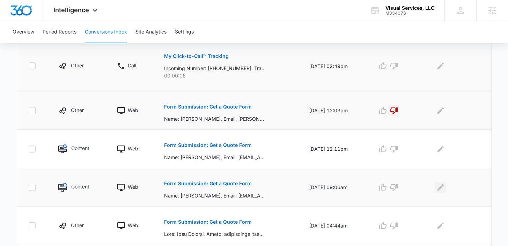
click at [443, 191] on icon "Edit Comments" at bounding box center [440, 187] width 8 height 8
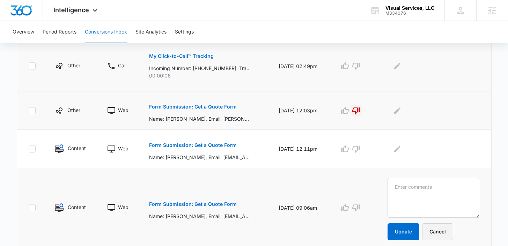
click at [440, 225] on button "Cancel" at bounding box center [437, 231] width 31 height 17
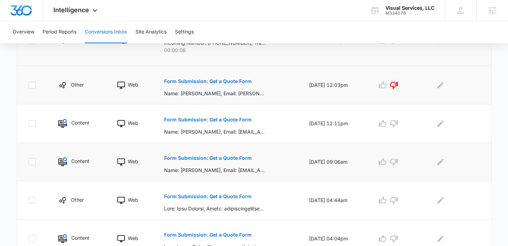
scroll to position [0, 0]
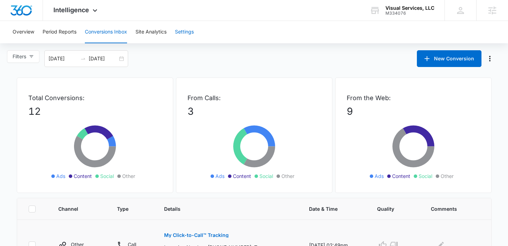
click at [184, 34] on button "Settings" at bounding box center [184, 32] width 19 height 22
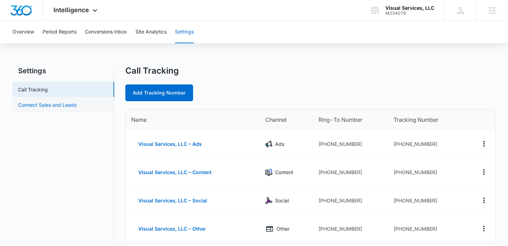
click at [53, 104] on link "Connect Sales and Leads" at bounding box center [47, 104] width 58 height 7
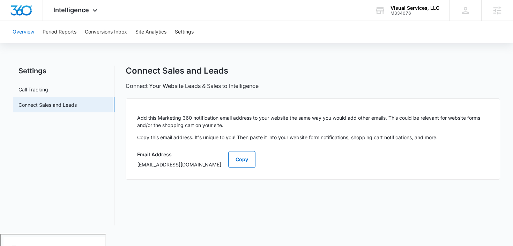
click at [23, 28] on button "Overview" at bounding box center [24, 32] width 22 height 22
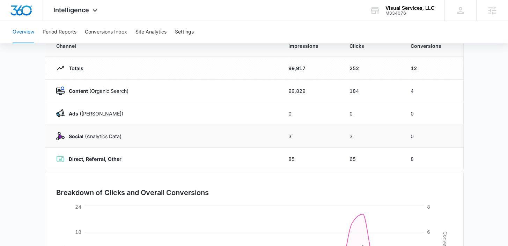
scroll to position [57, 0]
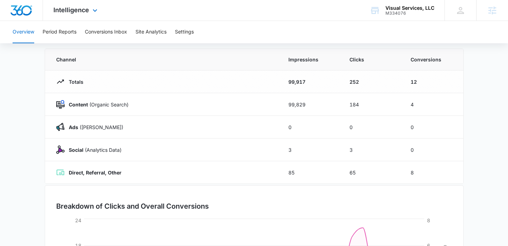
click at [65, 3] on div "Intelligence Apps Reputation Websites Forms CRM Email Social Payments POS Conte…" at bounding box center [76, 10] width 67 height 21
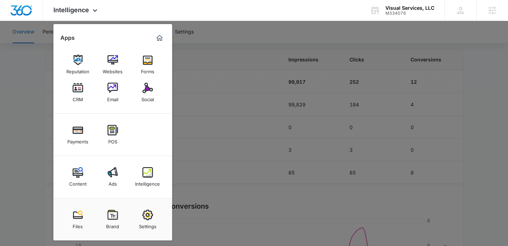
click at [243, 34] on div at bounding box center [254, 123] width 508 height 246
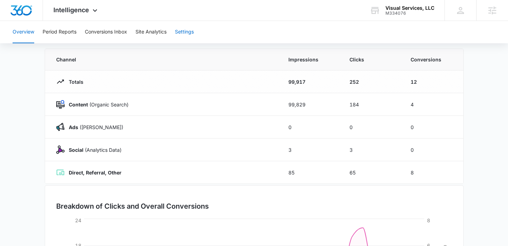
click at [193, 34] on button "Settings" at bounding box center [184, 32] width 19 height 22
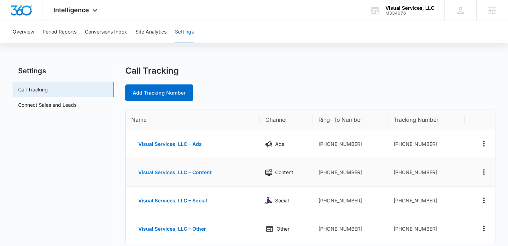
scroll to position [16, 0]
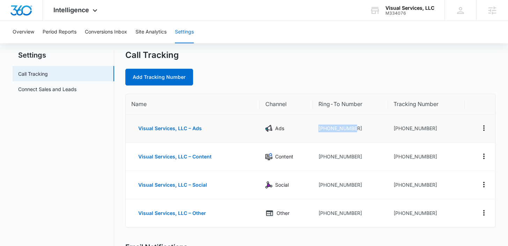
drag, startPoint x: 356, startPoint y: 132, endPoint x: 317, endPoint y: 131, distance: 38.8
click at [317, 131] on td "[PHONE_NUMBER]" at bounding box center [350, 129] width 75 height 28
drag, startPoint x: 365, startPoint y: 155, endPoint x: 319, endPoint y: 158, distance: 45.9
click at [319, 159] on td "[PHONE_NUMBER]" at bounding box center [350, 157] width 75 height 28
drag, startPoint x: 372, startPoint y: 188, endPoint x: 306, endPoint y: 186, distance: 66.3
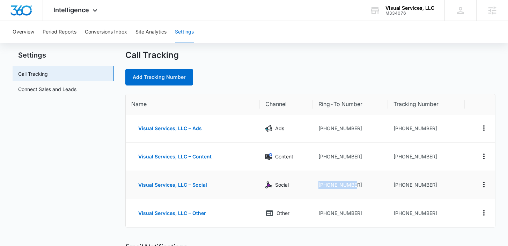
click at [306, 186] on tr "Visual Services, LLC – Social Social [PHONE_NUMBER] [PHONE_NUMBER]" at bounding box center [310, 185] width 369 height 28
drag, startPoint x: 447, startPoint y: 132, endPoint x: 384, endPoint y: 126, distance: 63.4
click at [384, 126] on tr "Visual Services, LLC – Ads Ads [PHONE_NUMBER] [PHONE_NUMBER]" at bounding box center [310, 129] width 369 height 28
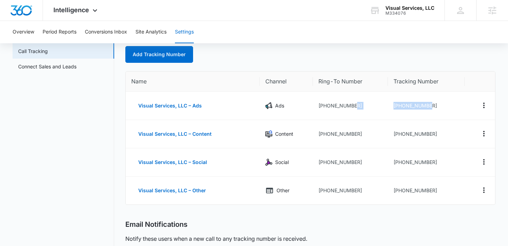
scroll to position [46, 0]
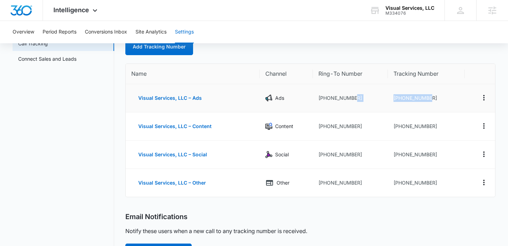
click at [423, 108] on td "[PHONE_NUMBER]" at bounding box center [426, 98] width 76 height 28
drag, startPoint x: 430, startPoint y: 100, endPoint x: 384, endPoint y: 93, distance: 47.1
click at [384, 93] on tr "Visual Services, LLC – Ads Ads [PHONE_NUMBER] [PHONE_NUMBER]" at bounding box center [310, 98] width 369 height 28
click at [383, 98] on td "[PHONE_NUMBER]" at bounding box center [350, 98] width 75 height 28
drag, startPoint x: 430, startPoint y: 97, endPoint x: 394, endPoint y: 97, distance: 35.6
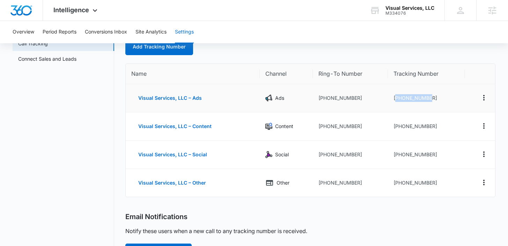
click at [394, 97] on td "[PHONE_NUMBER]" at bounding box center [426, 98] width 76 height 28
click at [446, 96] on td "[PHONE_NUMBER]" at bounding box center [426, 98] width 76 height 28
drag, startPoint x: 429, startPoint y: 97, endPoint x: 380, endPoint y: 98, distance: 49.2
click at [380, 98] on tr "Visual Services, LLC – Ads Ads [PHONE_NUMBER] [PHONE_NUMBER]" at bounding box center [310, 98] width 369 height 28
drag, startPoint x: 357, startPoint y: 99, endPoint x: 306, endPoint y: 101, distance: 51.7
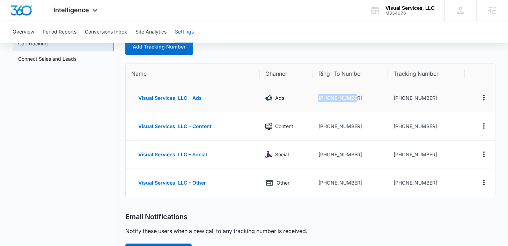
click at [306, 101] on tr "Visual Services, LLC – Ads Ads [PHONE_NUMBER] [PHONE_NUMBER]" at bounding box center [310, 98] width 369 height 28
drag, startPoint x: 452, startPoint y: 129, endPoint x: 378, endPoint y: 128, distance: 74.4
click at [378, 128] on tr "Visual Services, LLC – Content Content [PHONE_NUMBER] [PHONE_NUMBER]" at bounding box center [310, 126] width 369 height 28
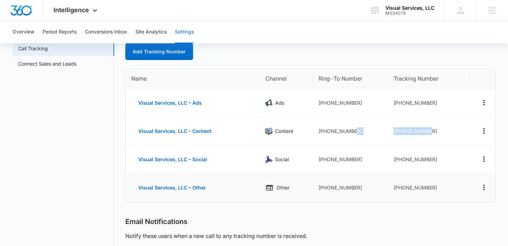
scroll to position [40, 0]
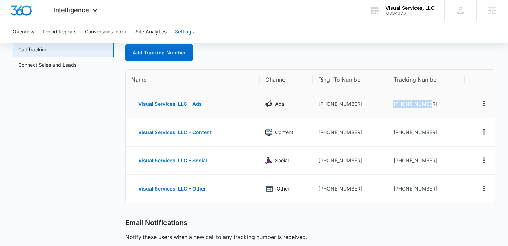
drag, startPoint x: 427, startPoint y: 103, endPoint x: 392, endPoint y: 102, distance: 34.6
click at [392, 102] on td "[PHONE_NUMBER]" at bounding box center [426, 104] width 76 height 28
click at [431, 112] on td "[PHONE_NUMBER]" at bounding box center [426, 104] width 76 height 28
drag, startPoint x: 437, startPoint y: 103, endPoint x: 398, endPoint y: 100, distance: 39.5
click at [398, 100] on td "[PHONE_NUMBER]" at bounding box center [426, 104] width 76 height 28
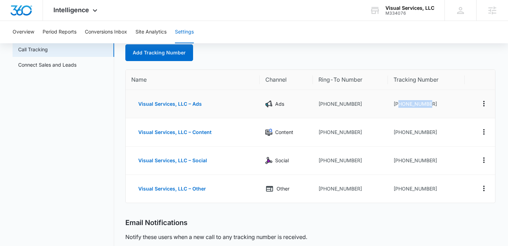
click at [409, 106] on td "[PHONE_NUMBER]" at bounding box center [426, 104] width 76 height 28
drag, startPoint x: 422, startPoint y: 101, endPoint x: 391, endPoint y: 101, distance: 31.1
click at [391, 101] on td "[PHONE_NUMBER]" at bounding box center [426, 104] width 76 height 28
drag, startPoint x: 367, startPoint y: 103, endPoint x: 428, endPoint y: 102, distance: 61.4
click at [314, 108] on td "[PHONE_NUMBER]" at bounding box center [350, 104] width 75 height 28
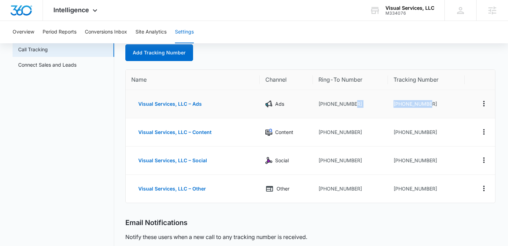
drag, startPoint x: 433, startPoint y: 102, endPoint x: 386, endPoint y: 103, distance: 47.5
click at [386, 103] on tr "Visual Services, LLC – Ads Ads [PHONE_NUMBER] [PHONE_NUMBER]" at bounding box center [310, 104] width 369 height 28
click at [450, 101] on td "[PHONE_NUMBER]" at bounding box center [426, 104] width 76 height 28
drag, startPoint x: 441, startPoint y: 106, endPoint x: 381, endPoint y: 107, distance: 60.1
click at [381, 107] on tr "Visual Services, LLC – Ads Ads [PHONE_NUMBER] [PHONE_NUMBER]" at bounding box center [310, 104] width 369 height 28
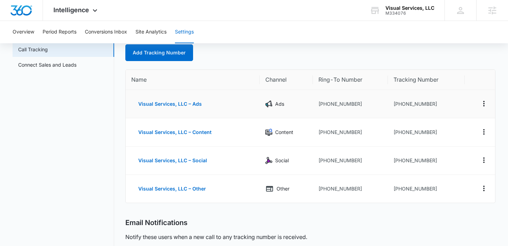
drag, startPoint x: 325, startPoint y: 108, endPoint x: 335, endPoint y: 105, distance: 10.4
click at [325, 108] on td "[PHONE_NUMBER]" at bounding box center [350, 104] width 75 height 28
drag, startPoint x: 370, startPoint y: 100, endPoint x: 303, endPoint y: 103, distance: 66.8
click at [303, 103] on tr "Visual Services, LLC – Ads Ads [PHONE_NUMBER] [PHONE_NUMBER]" at bounding box center [310, 104] width 369 height 28
drag, startPoint x: 376, startPoint y: 102, endPoint x: 316, endPoint y: 104, distance: 59.7
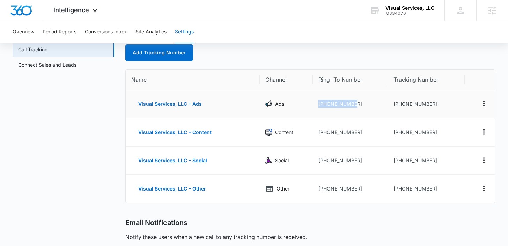
click at [316, 104] on td "[PHONE_NUMBER]" at bounding box center [350, 104] width 75 height 28
drag, startPoint x: 443, startPoint y: 107, endPoint x: 385, endPoint y: 107, distance: 58.3
click at [385, 107] on tr "Visual Services, LLC – Ads Ads [PHONE_NUMBER] [PHONE_NUMBER]" at bounding box center [310, 104] width 369 height 28
drag, startPoint x: 298, startPoint y: 105, endPoint x: 263, endPoint y: 105, distance: 34.6
click at [263, 105] on td "Ads" at bounding box center [286, 104] width 53 height 28
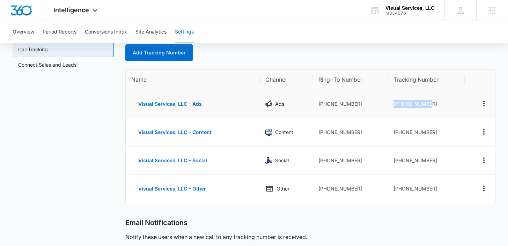
drag, startPoint x: 439, startPoint y: 103, endPoint x: 393, endPoint y: 104, distance: 46.4
click at [393, 104] on td "[PHONE_NUMBER]" at bounding box center [426, 104] width 76 height 28
click at [91, 31] on button "Conversions Inbox" at bounding box center [106, 32] width 42 height 22
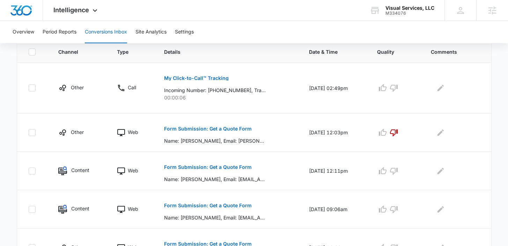
scroll to position [152, 0]
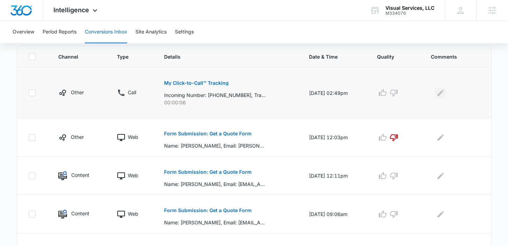
click at [442, 96] on icon "Edit Comments" at bounding box center [440, 93] width 8 height 8
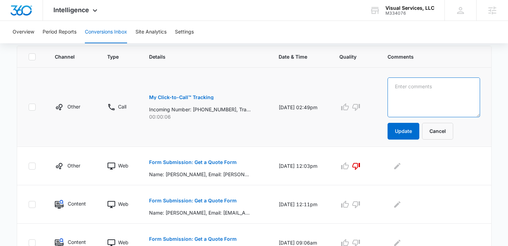
click at [427, 96] on textarea at bounding box center [433, 97] width 93 height 40
click at [451, 128] on button "Cancel" at bounding box center [437, 131] width 31 height 17
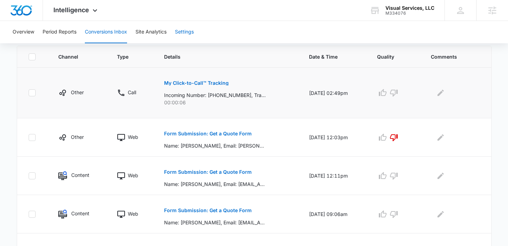
click at [194, 30] on button "Settings" at bounding box center [184, 32] width 19 height 22
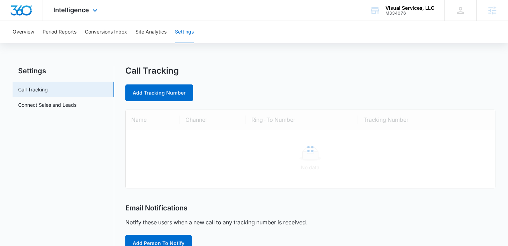
click at [74, 16] on div "Intelligence Apps Reputation Websites Forms CRM Email Social Payments POS Conte…" at bounding box center [76, 10] width 67 height 21
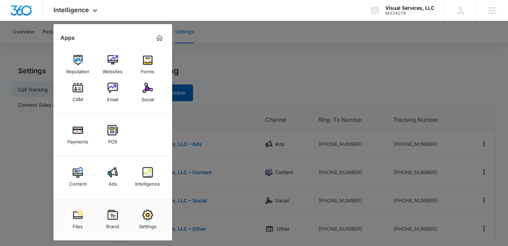
click at [229, 79] on div at bounding box center [254, 123] width 508 height 246
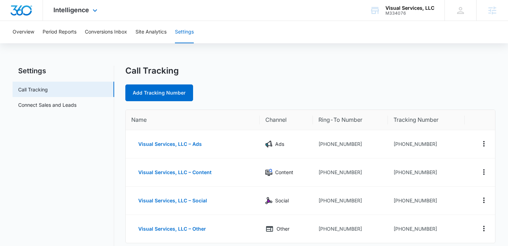
click at [61, 14] on div "Intelligence Apps Reputation Websites Forms CRM Email Social Payments POS Conte…" at bounding box center [76, 10] width 67 height 21
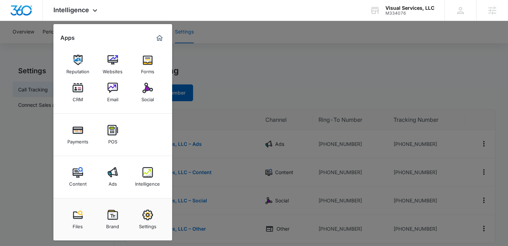
click at [212, 61] on div at bounding box center [254, 123] width 508 height 246
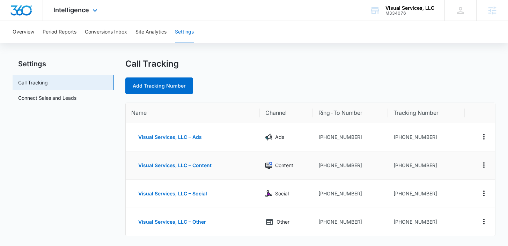
scroll to position [8, 0]
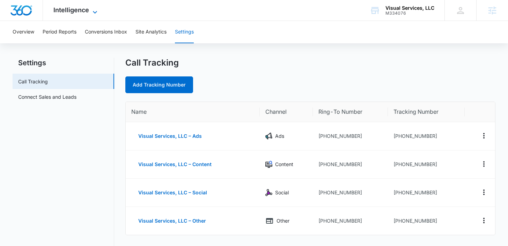
click at [80, 12] on span "Intelligence" at bounding box center [71, 9] width 36 height 7
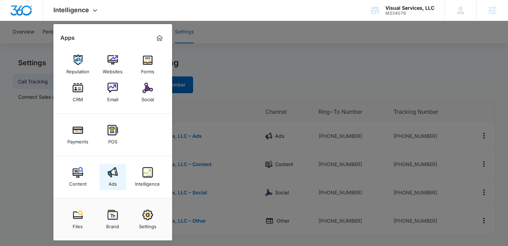
click at [118, 179] on link "Ads" at bounding box center [112, 177] width 27 height 27
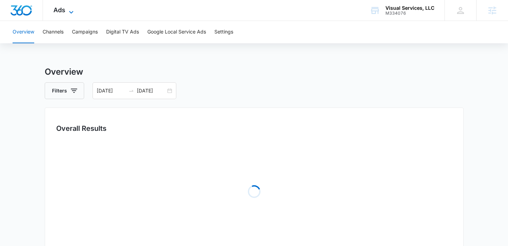
click at [65, 13] on span "Ads" at bounding box center [59, 9] width 12 height 7
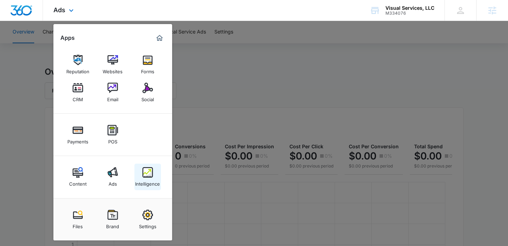
click at [150, 184] on div "Intelligence" at bounding box center [147, 182] width 25 height 9
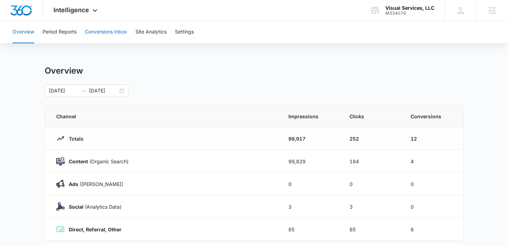
click at [92, 29] on button "Conversions Inbox" at bounding box center [106, 32] width 42 height 22
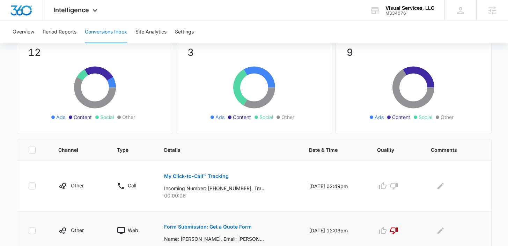
scroll to position [58, 0]
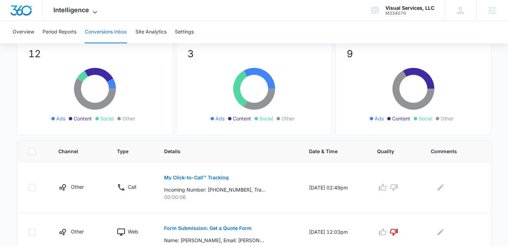
click at [71, 12] on span "Intelligence" at bounding box center [71, 9] width 36 height 7
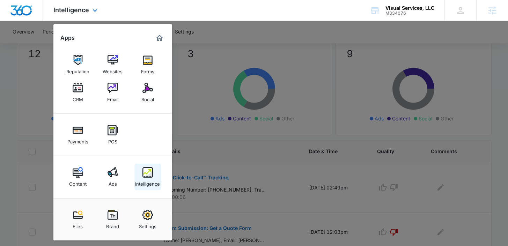
click at [139, 186] on div "Intelligence" at bounding box center [147, 182] width 25 height 9
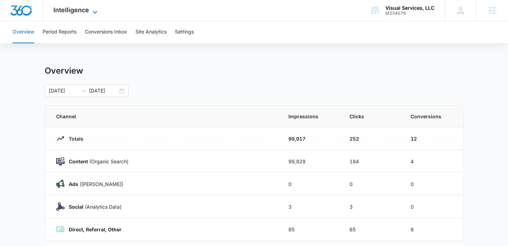
click at [80, 11] on span "Intelligence" at bounding box center [71, 9] width 36 height 7
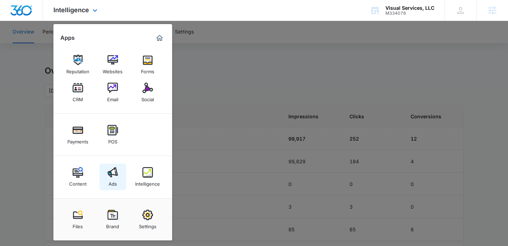
click at [117, 178] on link "Ads" at bounding box center [112, 177] width 27 height 27
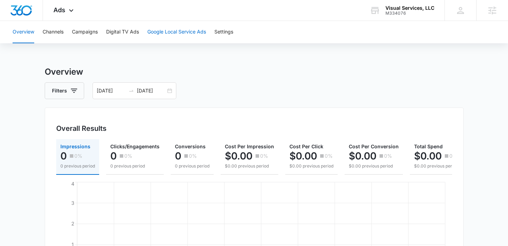
click at [171, 29] on button "Google Local Service Ads" at bounding box center [176, 32] width 59 height 22
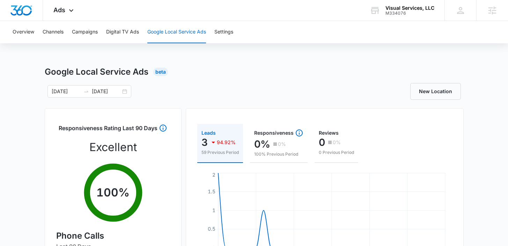
click at [21, 138] on div "Google Local Service Ads Beta [DATE] [DATE] New Location Responsiveness Rating …" at bounding box center [254, 247] width 508 height 363
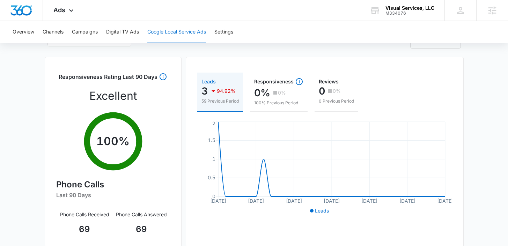
scroll to position [19, 0]
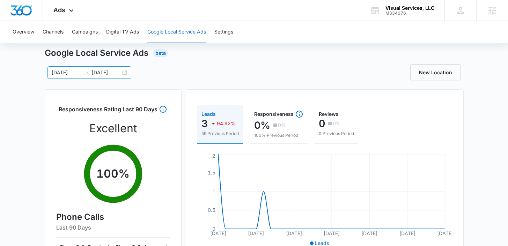
click at [122, 69] on div "[DATE] [DATE]" at bounding box center [89, 72] width 84 height 13
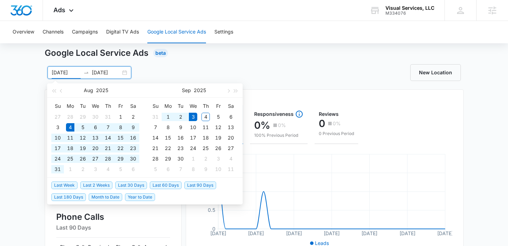
click at [124, 72] on div "[DATE] [DATE]" at bounding box center [89, 72] width 84 height 13
type input "[DATE]"
click at [207, 116] on div "4" at bounding box center [205, 116] width 8 height 8
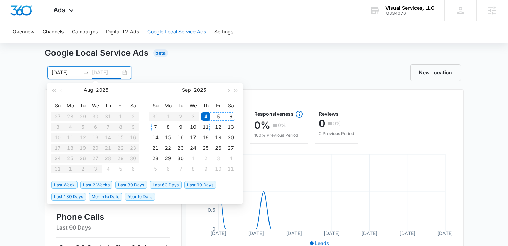
type input "[DATE]"
click at [207, 118] on div "4" at bounding box center [205, 116] width 8 height 8
type input "[DATE]"
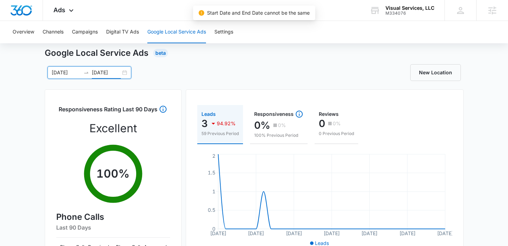
click at [124, 72] on div "[DATE] [DATE]" at bounding box center [89, 72] width 84 height 13
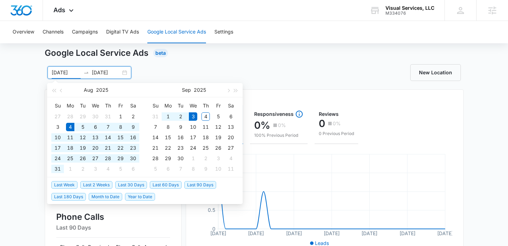
type input "[DATE]"
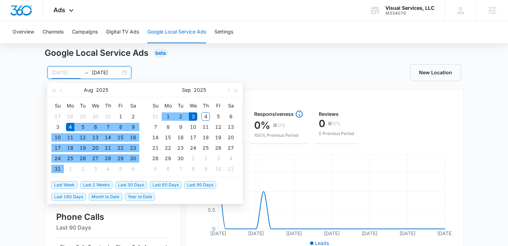
click at [68, 128] on div "4" at bounding box center [70, 127] width 8 height 8
type input "[DATE]"
click at [207, 119] on div "4" at bounding box center [205, 116] width 8 height 8
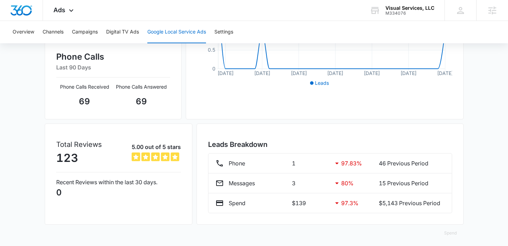
scroll to position [183, 0]
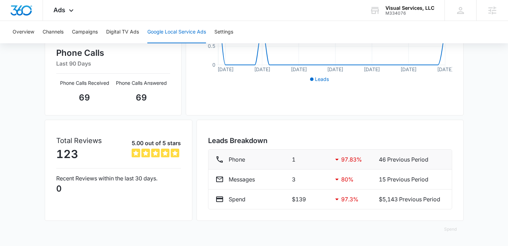
click at [267, 154] on li "Phone 1 97.83 % 46 Previous Period" at bounding box center [329, 160] width 243 height 20
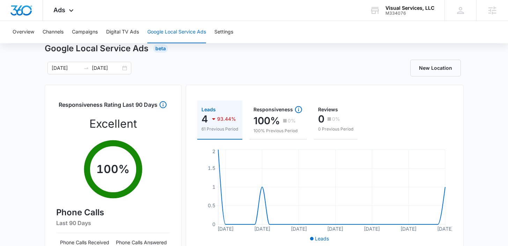
scroll to position [28, 0]
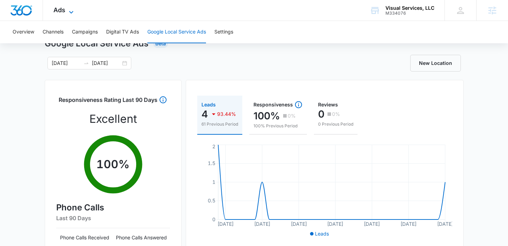
click at [56, 7] on span "Ads" at bounding box center [59, 9] width 12 height 7
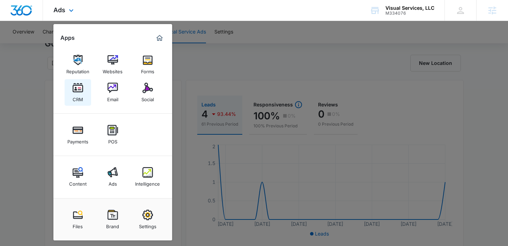
click at [84, 86] on link "CRM" at bounding box center [78, 92] width 27 height 27
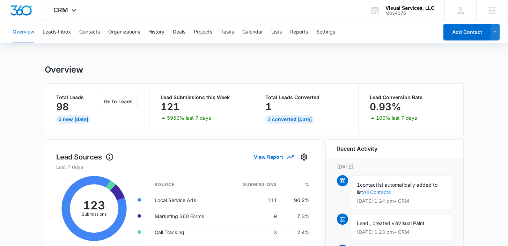
scroll to position [1, 0]
click at [71, 33] on button "Leads Inbox" at bounding box center [57, 32] width 28 height 22
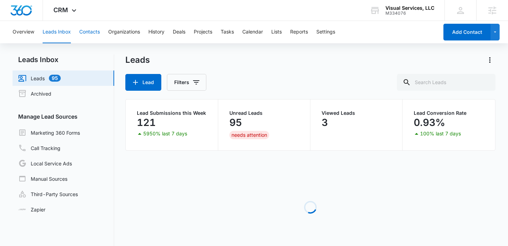
click at [84, 32] on button "Contacts" at bounding box center [89, 32] width 21 height 22
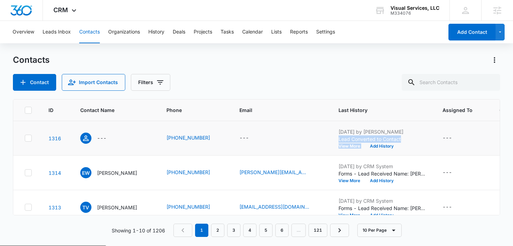
drag, startPoint x: 416, startPoint y: 143, endPoint x: 309, endPoint y: 137, distance: 107.3
click at [330, 137] on td "[DATE] by [PERSON_NAME] Lead Converted to Contact View More Add History" at bounding box center [382, 138] width 104 height 35
click at [113, 140] on icon "Contact Name - - Select to Edit Field" at bounding box center [115, 137] width 8 height 8
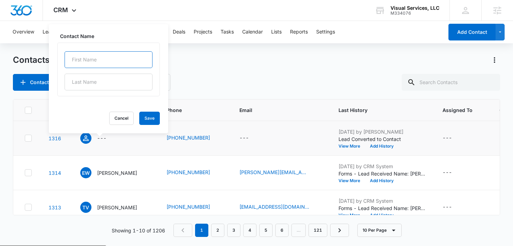
click at [89, 63] on input "text" at bounding box center [109, 59] width 88 height 17
click at [109, 117] on button "Cancel" at bounding box center [121, 118] width 24 height 13
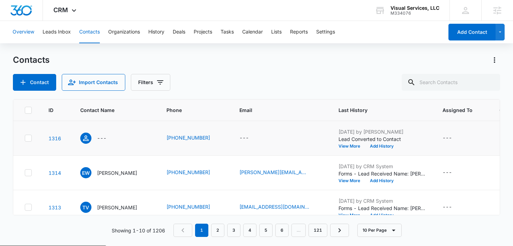
click at [27, 30] on button "Overview" at bounding box center [24, 32] width 22 height 22
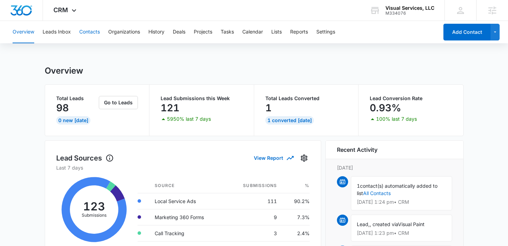
click at [82, 30] on button "Contacts" at bounding box center [89, 32] width 21 height 22
